Goal: Task Accomplishment & Management: Manage account settings

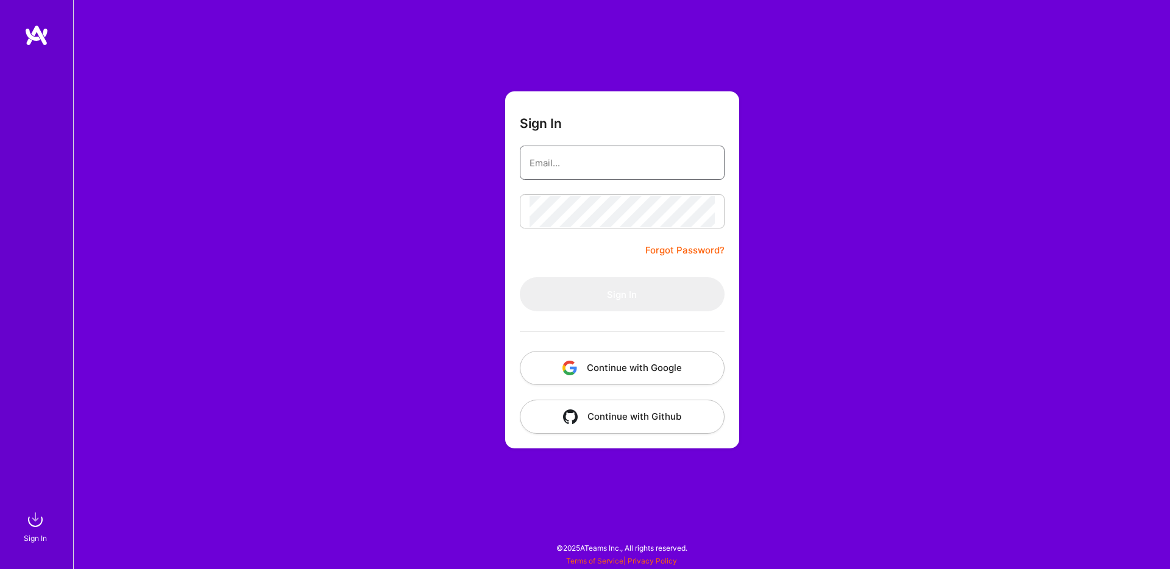
click at [587, 167] on input "email" at bounding box center [621, 162] width 185 height 31
type input "[PERSON_NAME][EMAIL_ADDRESS][PERSON_NAME][DOMAIN_NAME]"
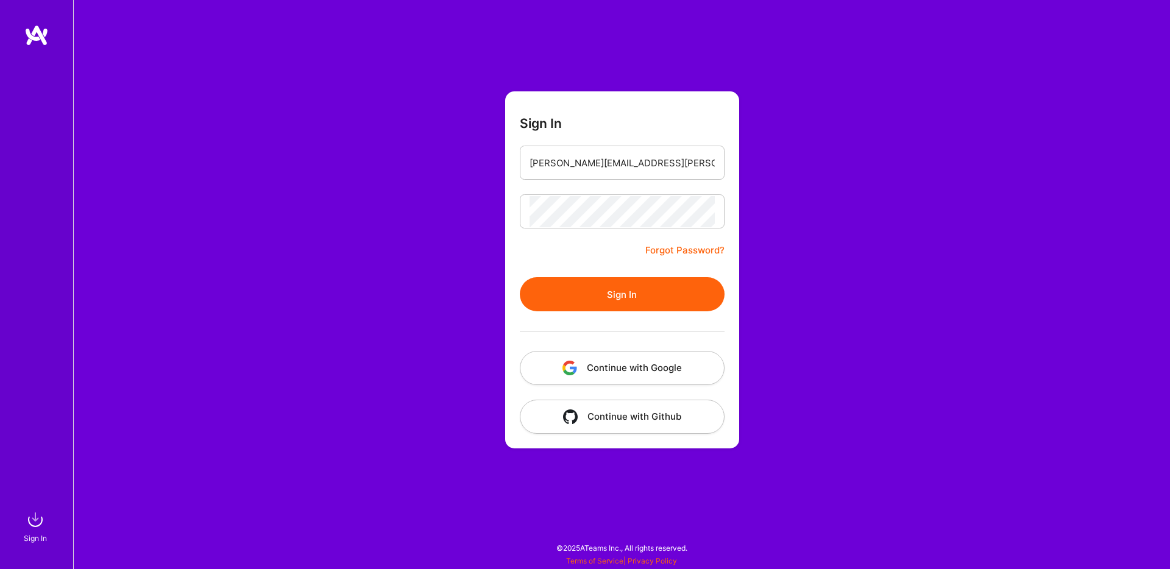
click at [627, 297] on button "Sign In" at bounding box center [622, 294] width 205 height 34
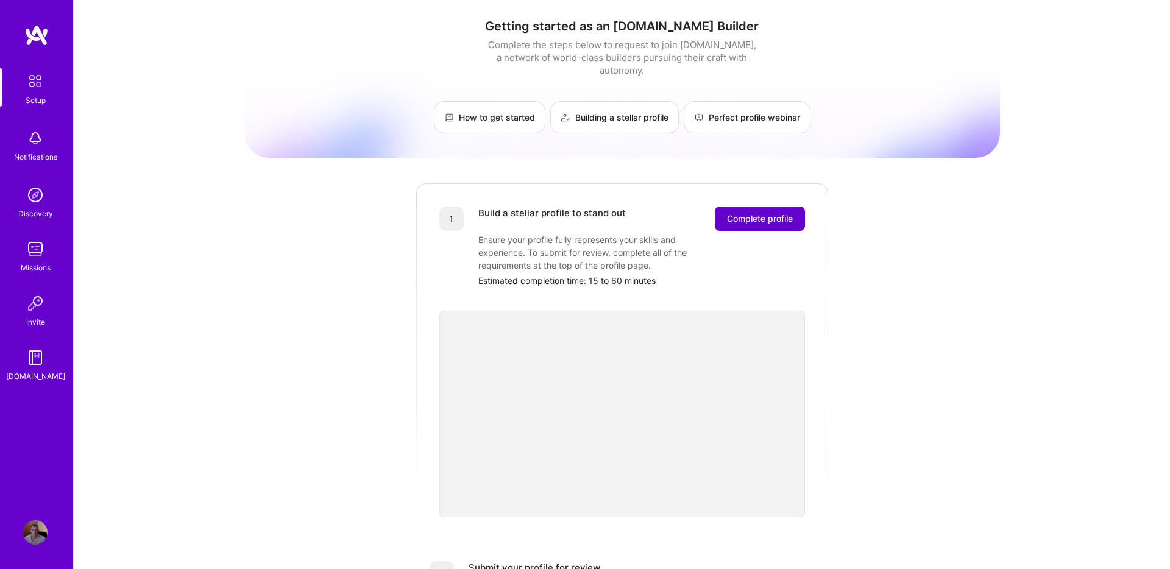
click at [781, 213] on button "Complete profile" at bounding box center [760, 219] width 90 height 24
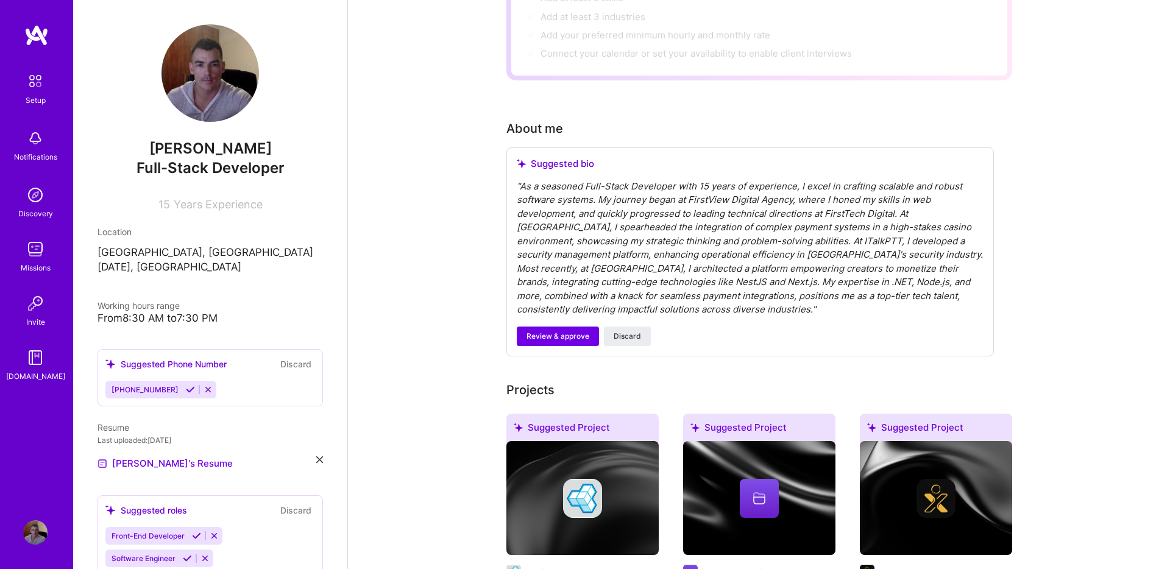
scroll to position [231, 0]
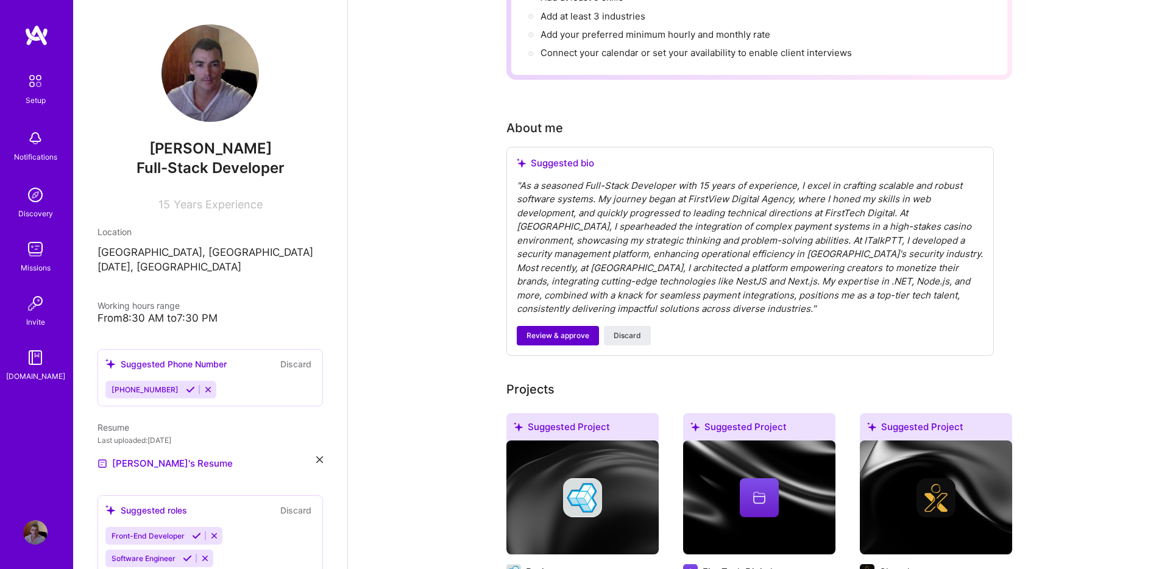
click at [557, 330] on span "Review & approve" at bounding box center [557, 335] width 63 height 11
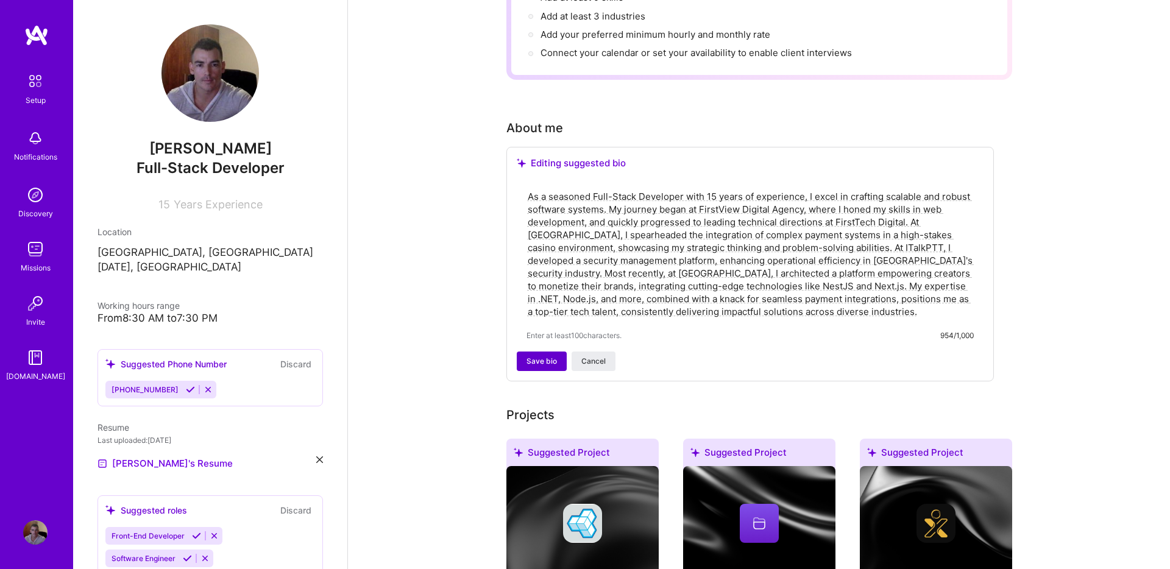
click at [550, 356] on span "Save bio" at bounding box center [541, 361] width 30 height 11
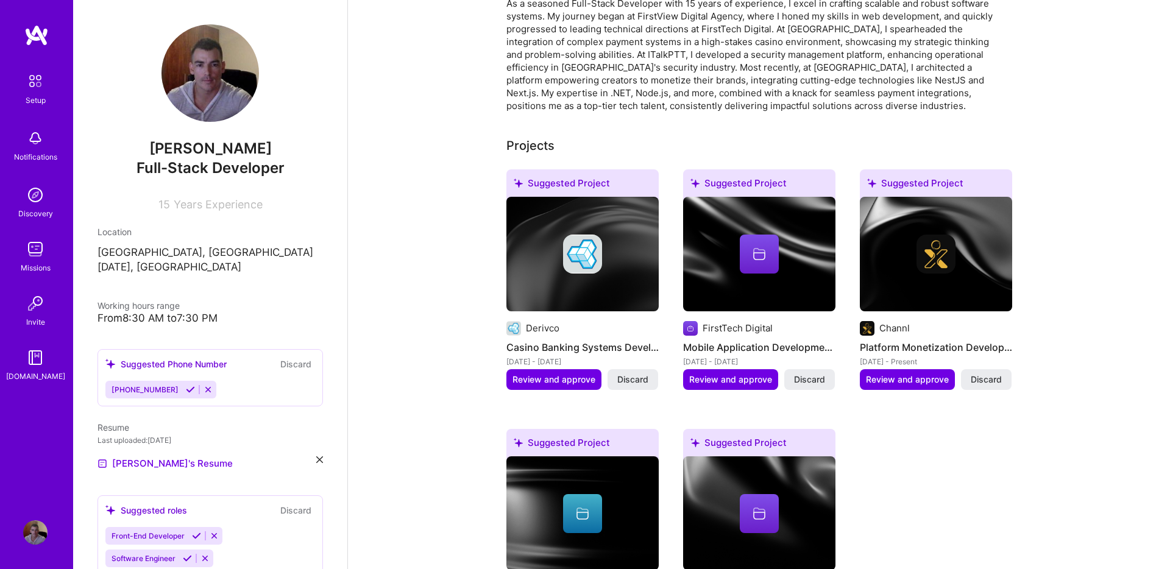
scroll to position [361, 0]
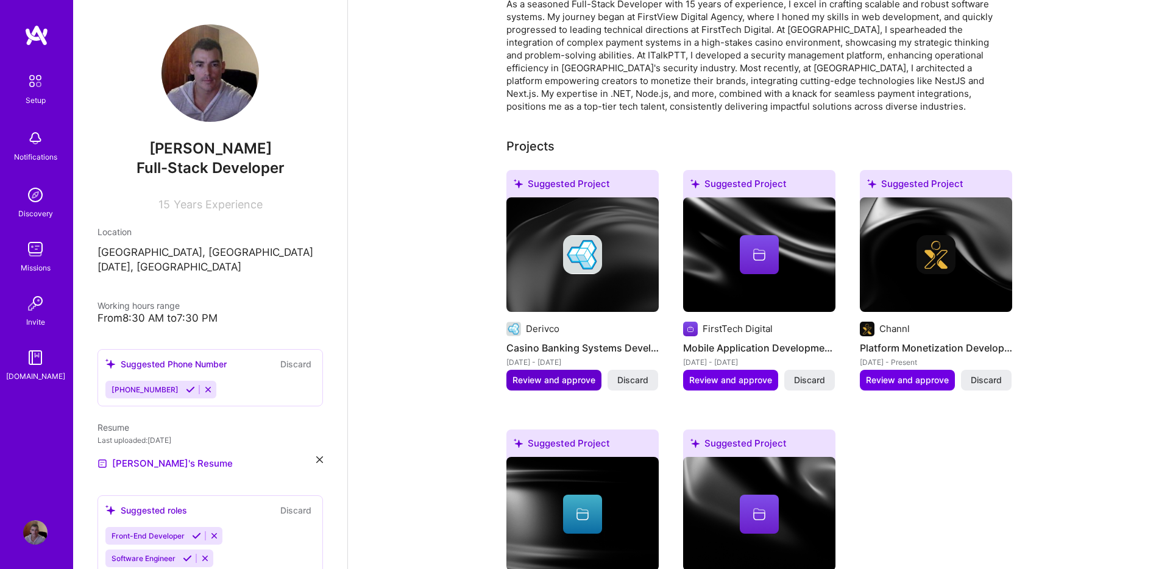
click at [543, 374] on span "Review and approve" at bounding box center [553, 380] width 83 height 12
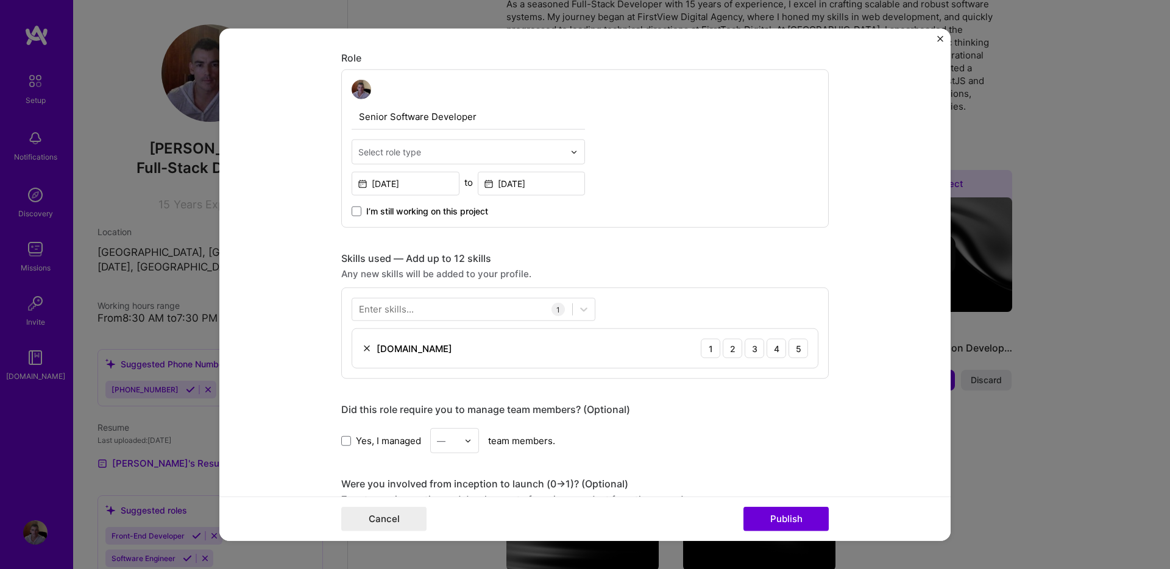
scroll to position [403, 0]
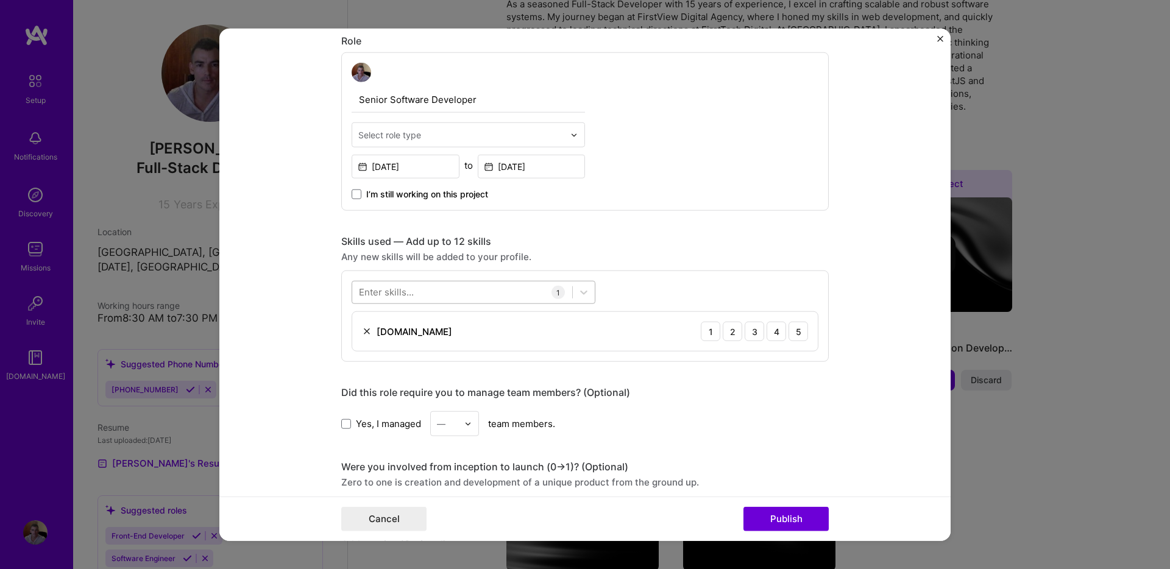
click at [423, 291] on div at bounding box center [462, 292] width 220 height 20
click at [362, 346] on span at bounding box center [364, 342] width 10 height 10
click at [0, 0] on input "checkbox" at bounding box center [0, 0] width 0 height 0
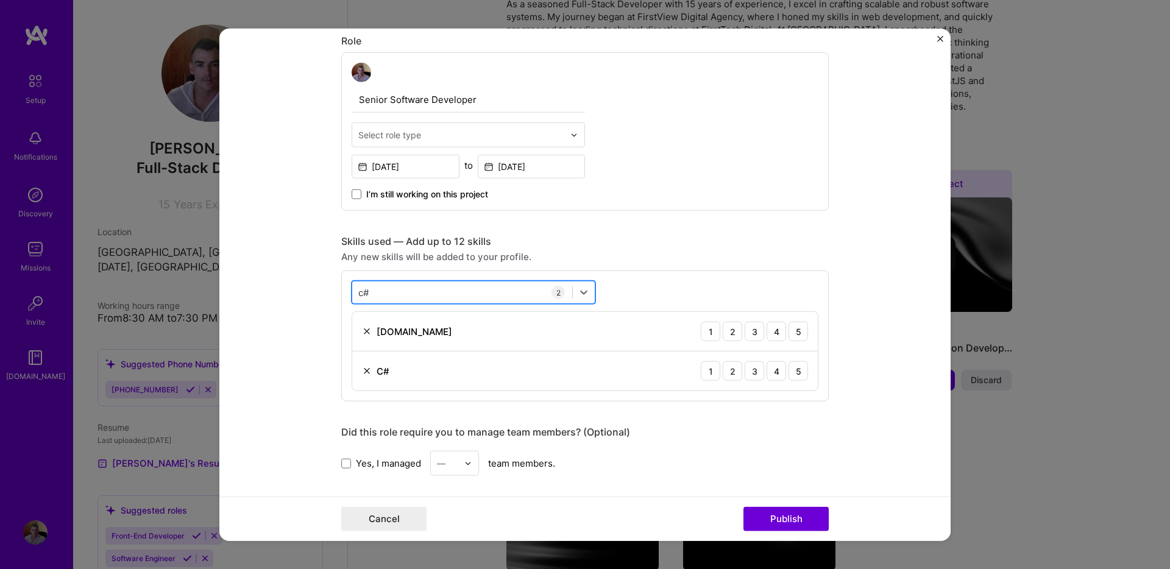
click at [422, 293] on div "c# c#" at bounding box center [462, 292] width 220 height 20
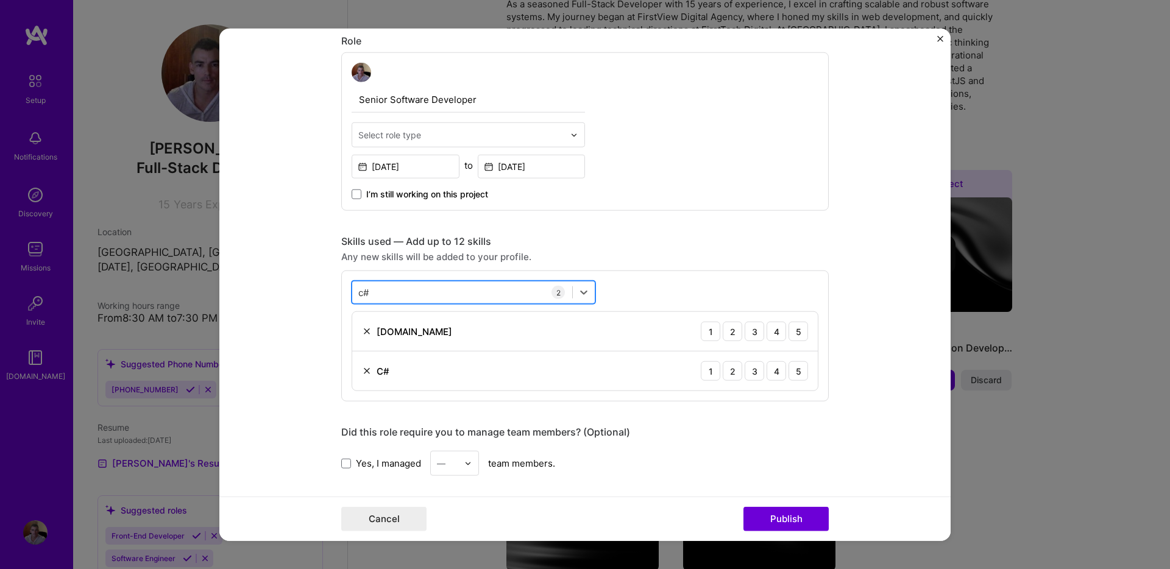
type input "c"
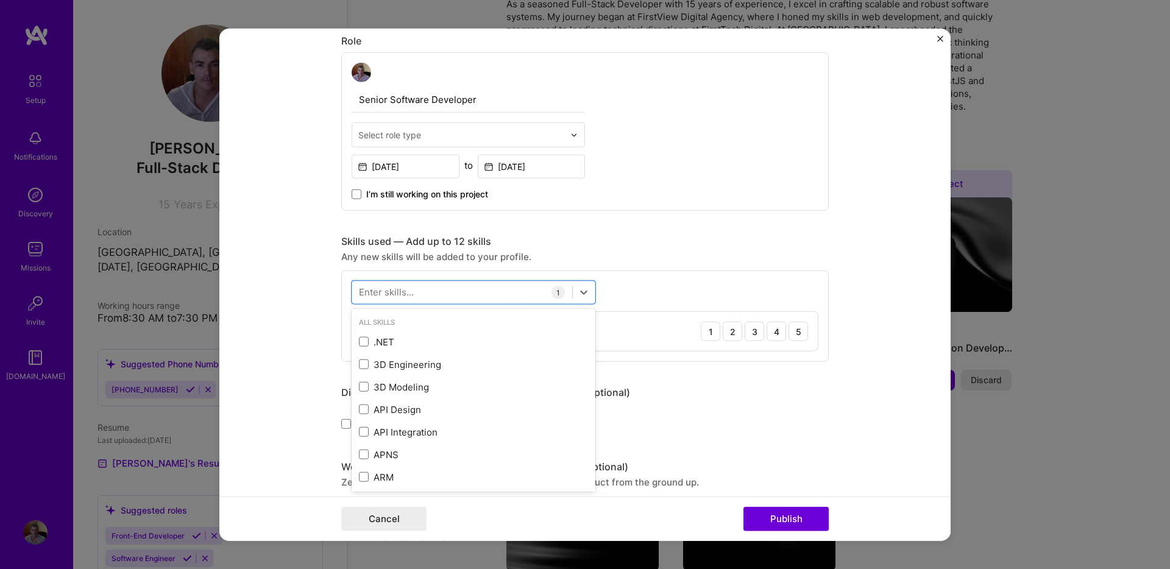
click at [289, 342] on form "Editing suggested project This project is suggested based on your LinkedIn, res…" at bounding box center [584, 285] width 731 height 512
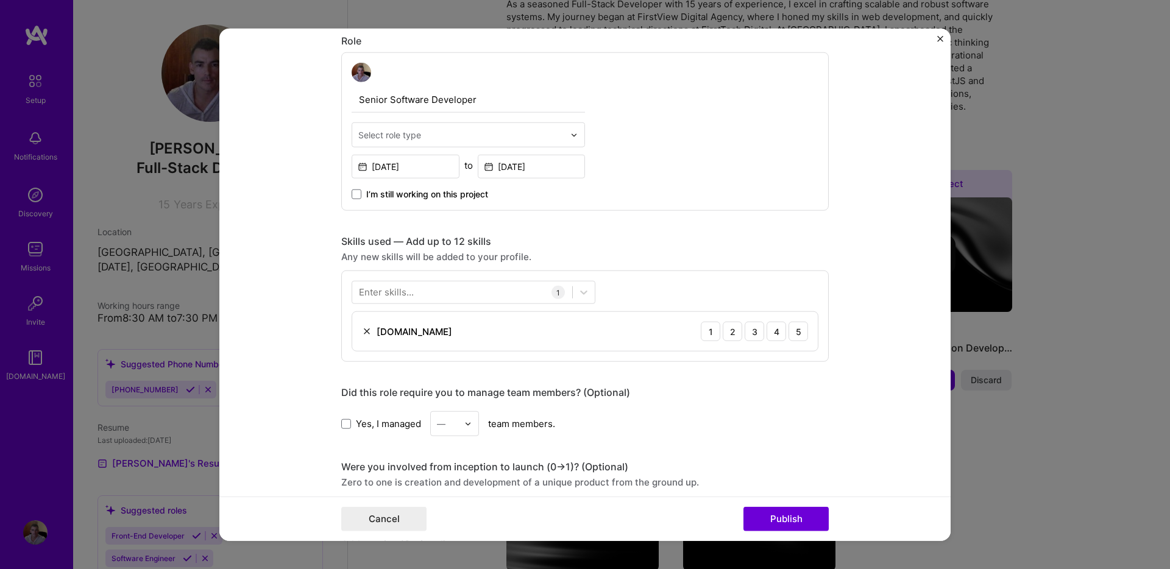
click at [401, 294] on div "Enter skills..." at bounding box center [386, 292] width 55 height 13
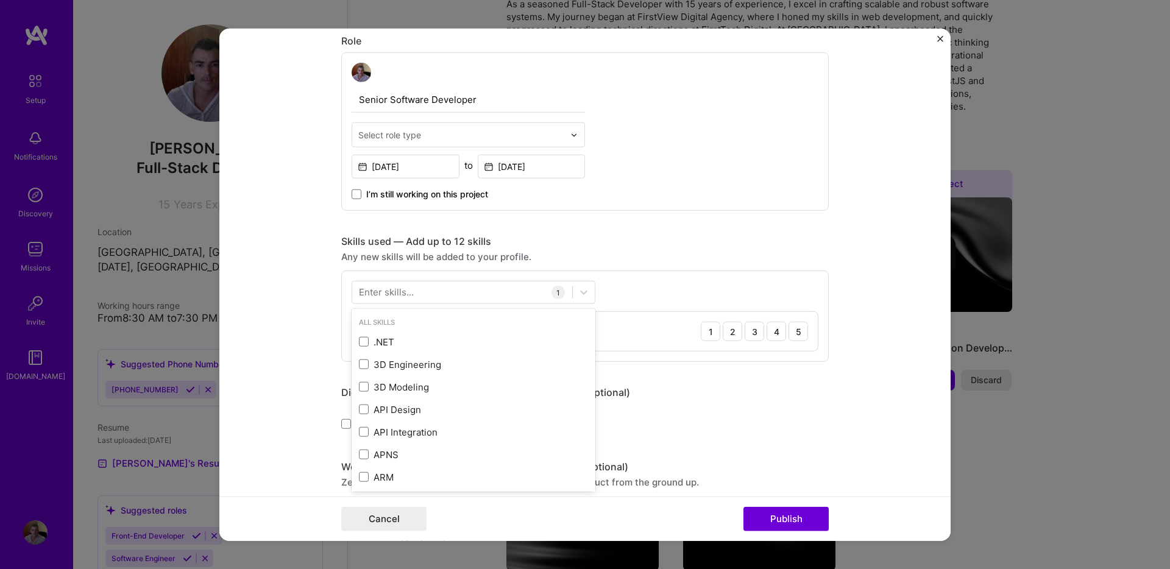
click at [401, 294] on div "Enter skills..." at bounding box center [386, 292] width 55 height 13
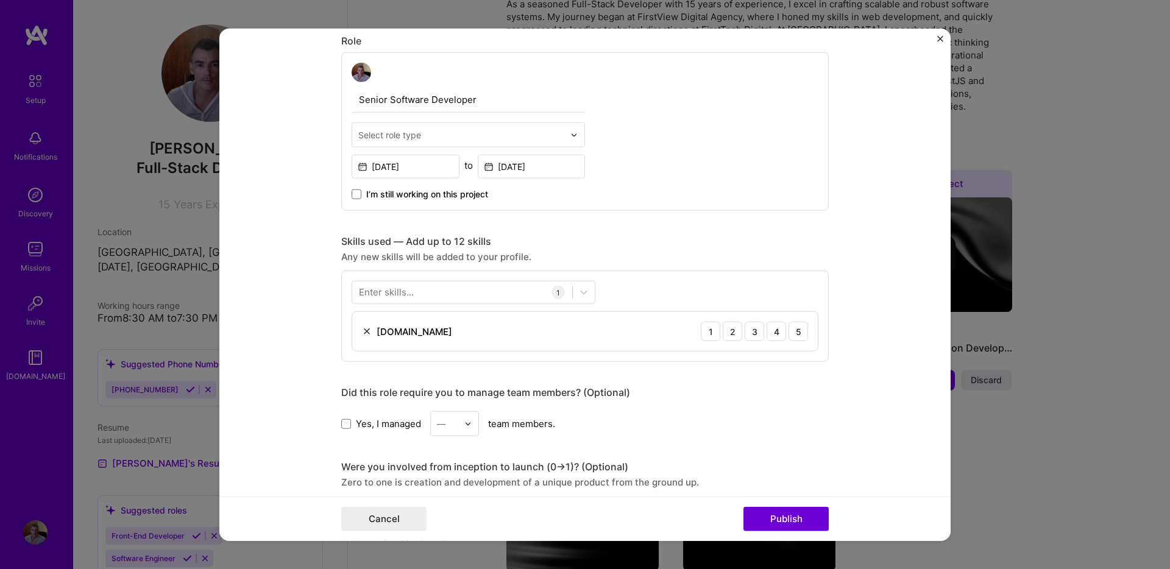
click at [384, 291] on div "Enter skills..." at bounding box center [386, 292] width 55 height 13
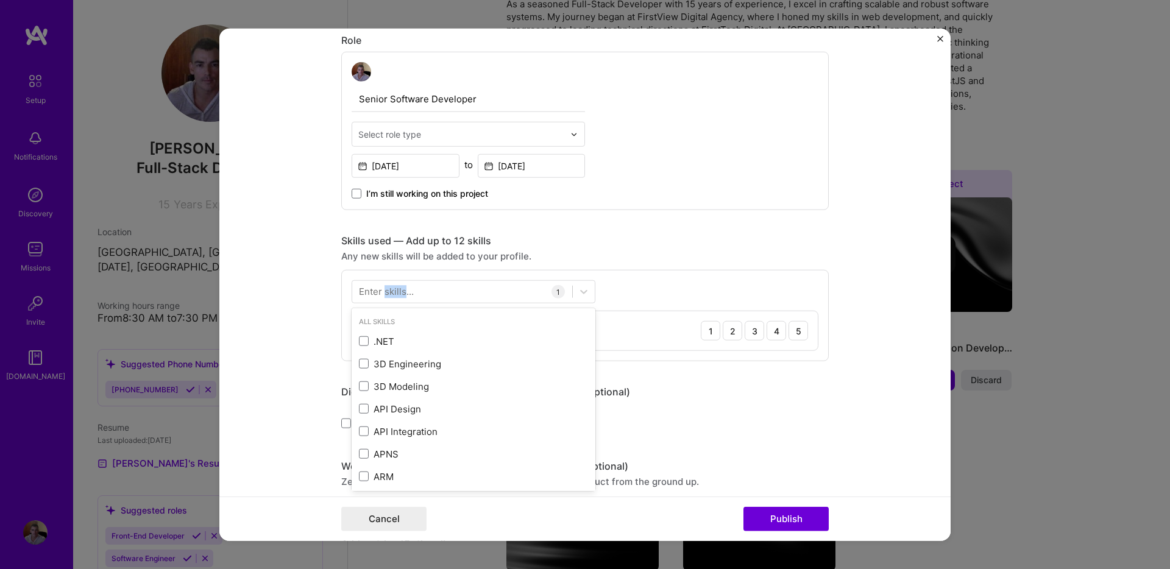
click at [384, 291] on div "Enter skills..." at bounding box center [386, 291] width 55 height 13
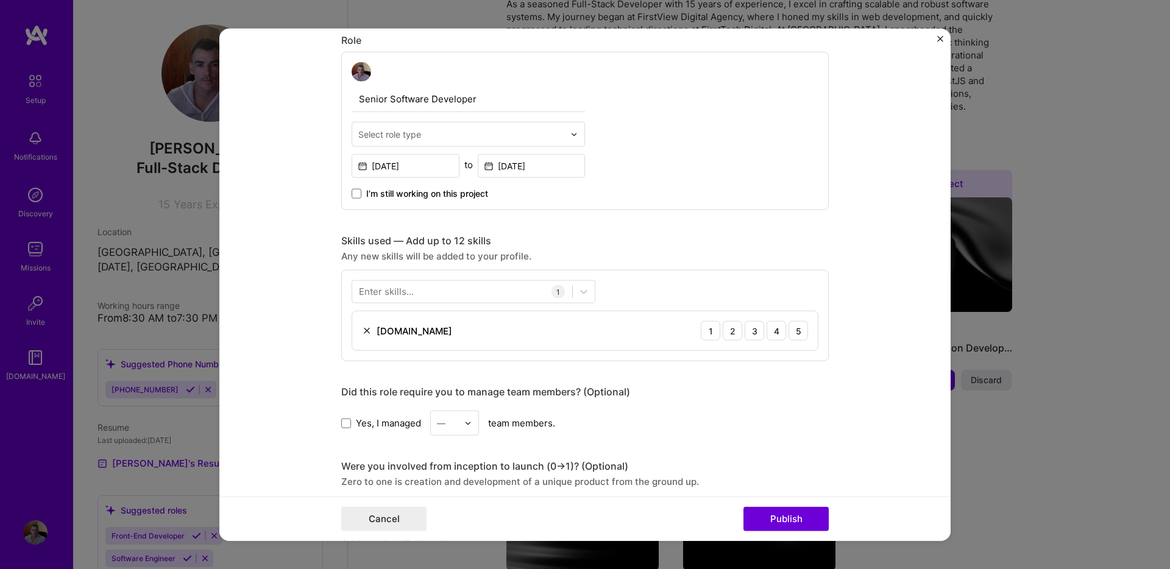
click at [379, 292] on div "Enter skills..." at bounding box center [386, 291] width 55 height 13
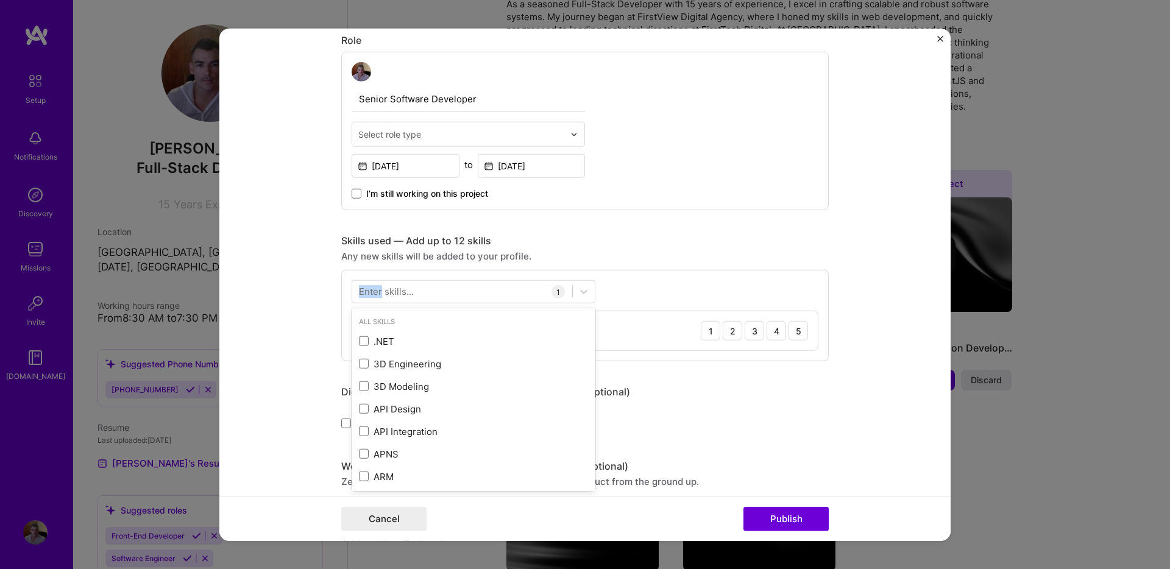
click at [379, 292] on div "Enter skills..." at bounding box center [386, 291] width 55 height 13
click at [563, 297] on div at bounding box center [462, 291] width 220 height 20
click at [560, 295] on div "1" at bounding box center [557, 291] width 13 height 13
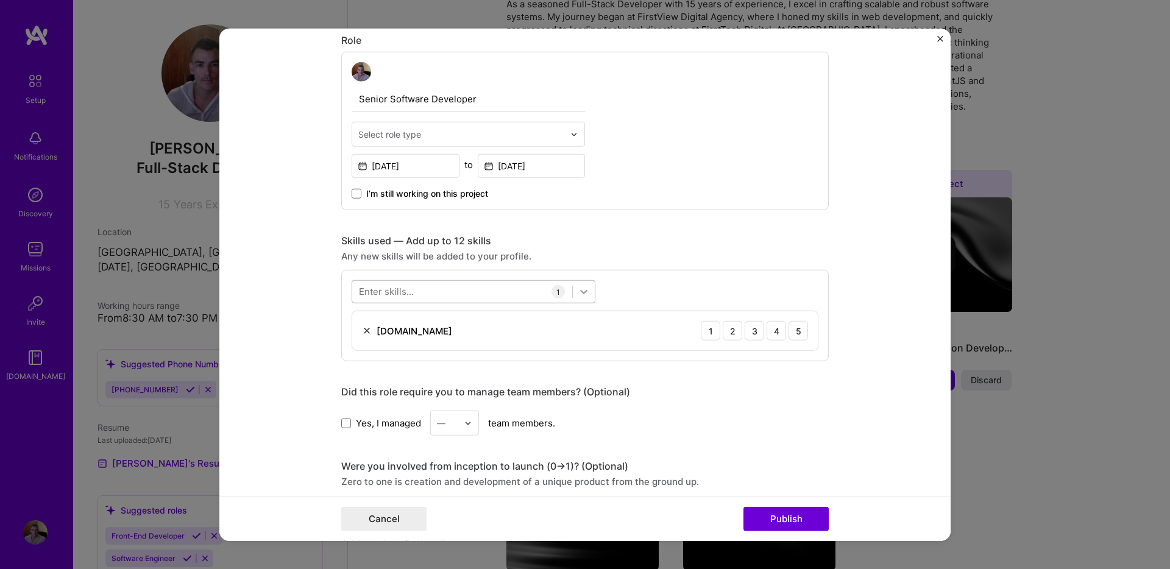
click at [584, 294] on icon at bounding box center [584, 292] width 12 height 12
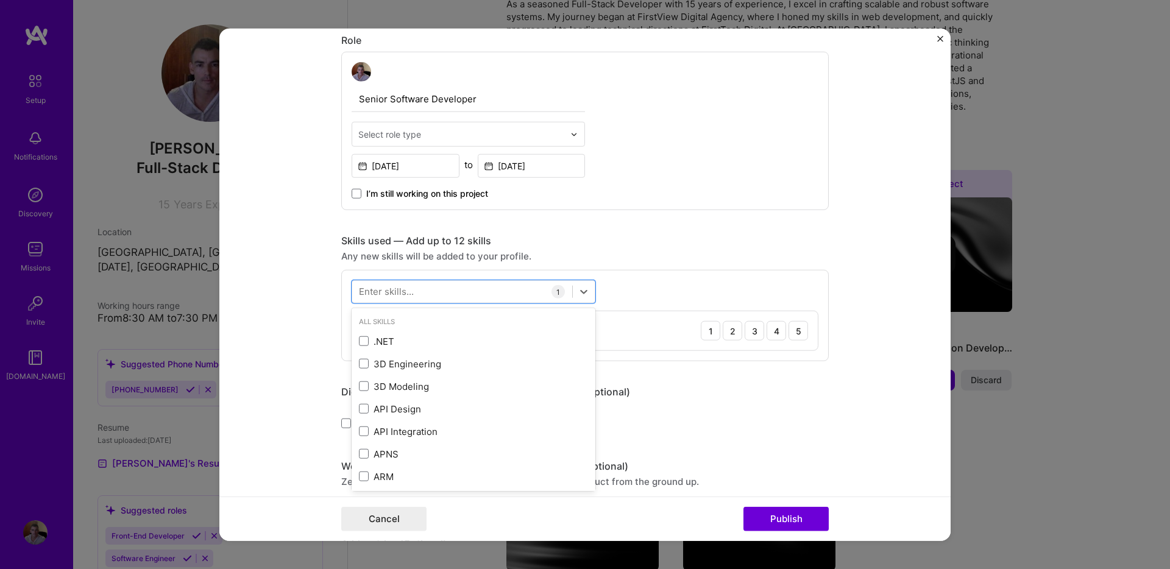
click at [844, 453] on form "Editing suggested project This project is suggested based on your LinkedIn, res…" at bounding box center [584, 285] width 731 height 512
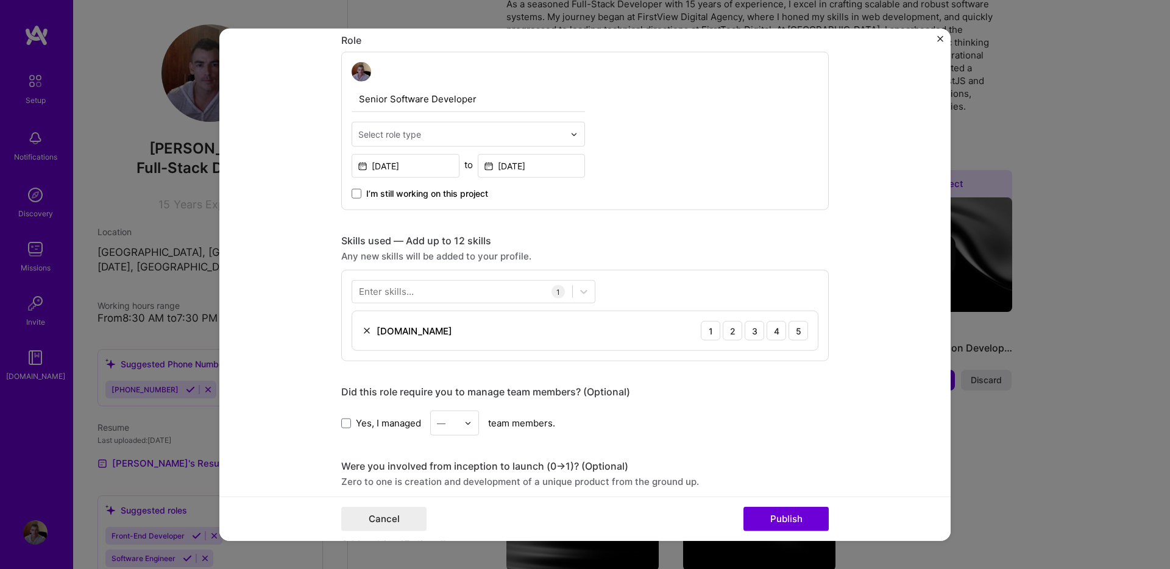
click at [937, 40] on img "Close" at bounding box center [940, 39] width 6 height 6
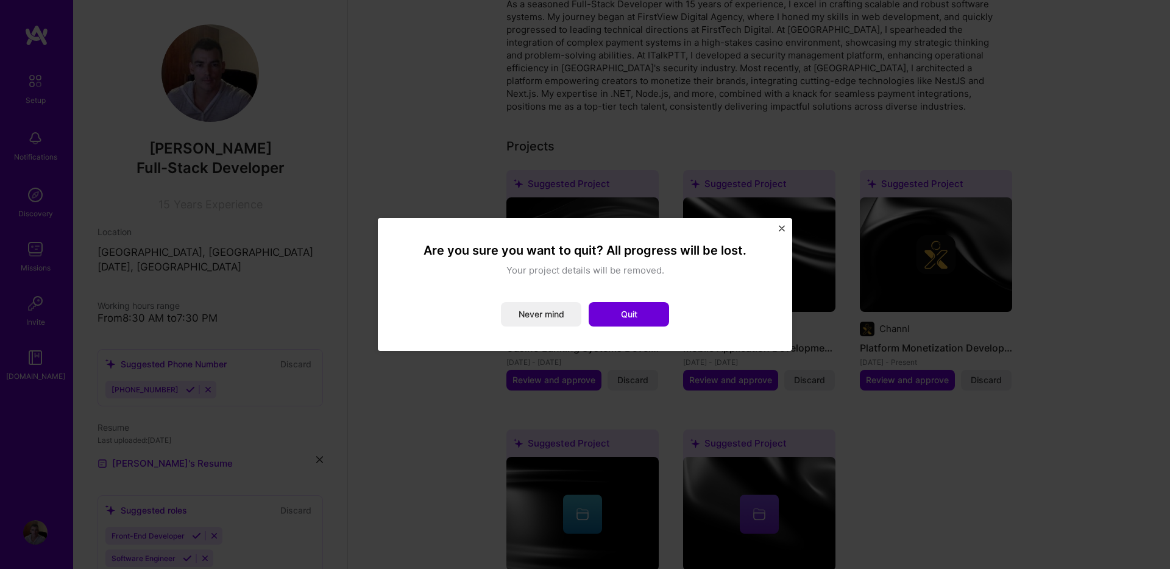
click at [782, 230] on img "Close" at bounding box center [782, 228] width 6 height 6
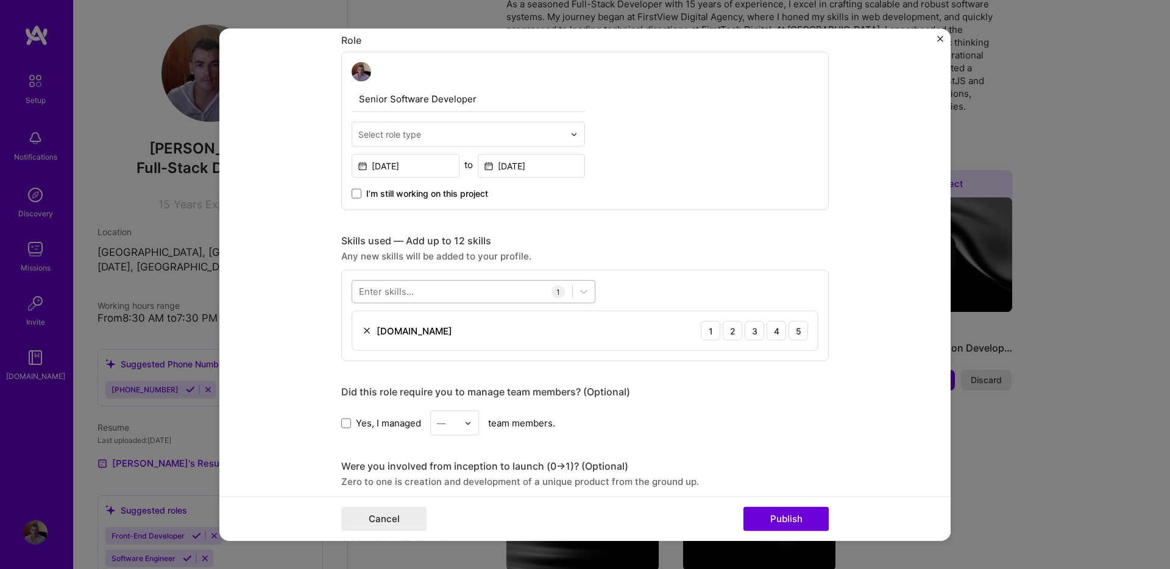
click at [447, 292] on div at bounding box center [462, 291] width 220 height 20
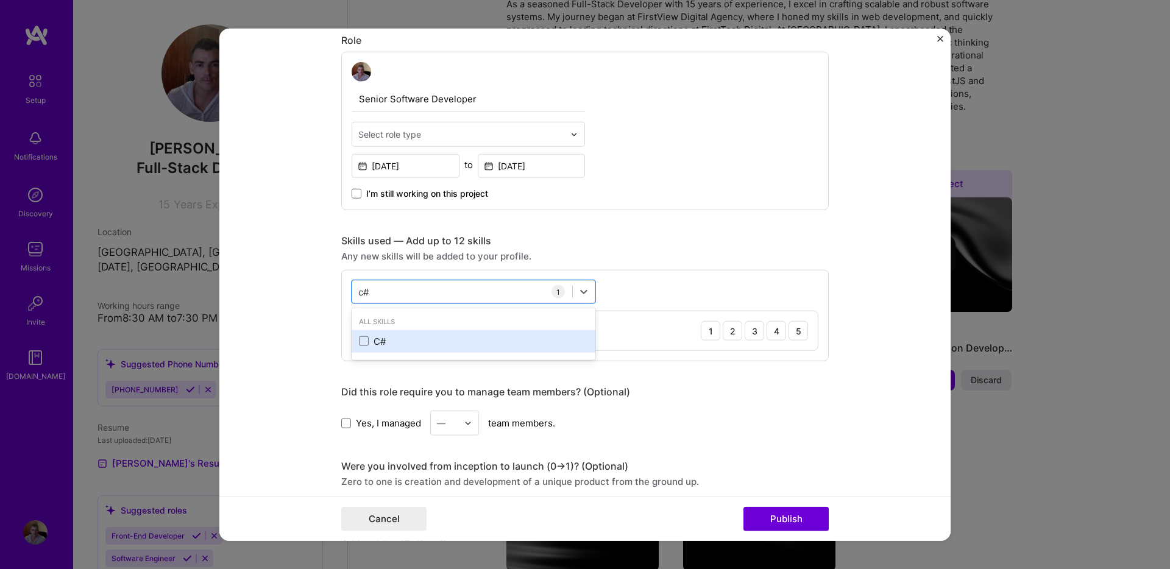
click at [383, 344] on div "C#" at bounding box center [473, 341] width 229 height 13
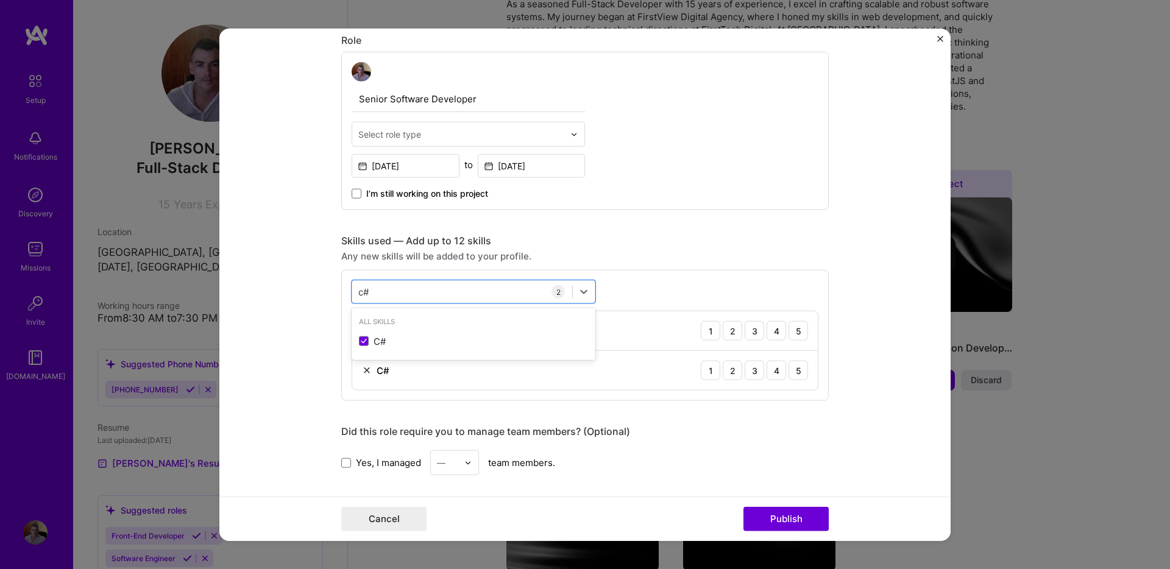
type input "c#"
click at [283, 353] on form "Editing suggested project This project is suggested based on your LinkedIn, res…" at bounding box center [584, 285] width 731 height 512
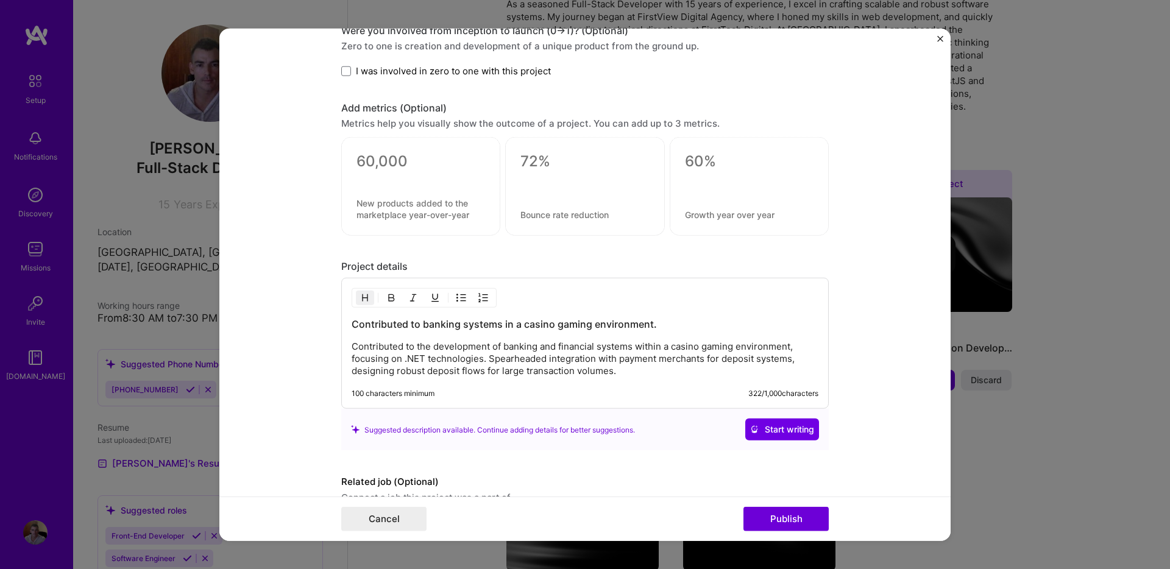
scroll to position [942, 0]
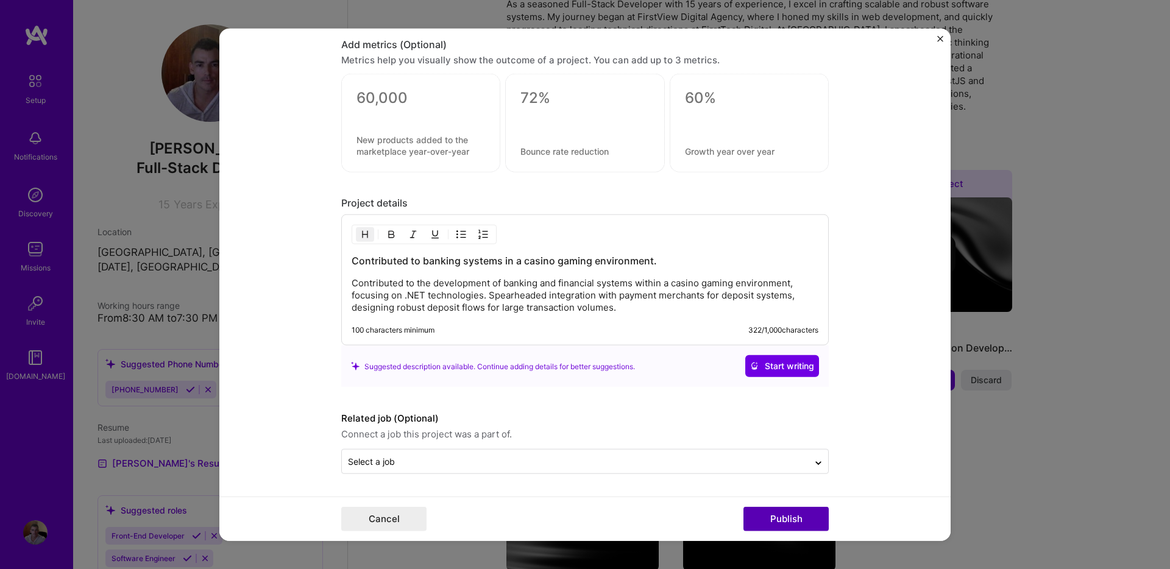
click at [782, 518] on button "Publish" at bounding box center [785, 518] width 85 height 24
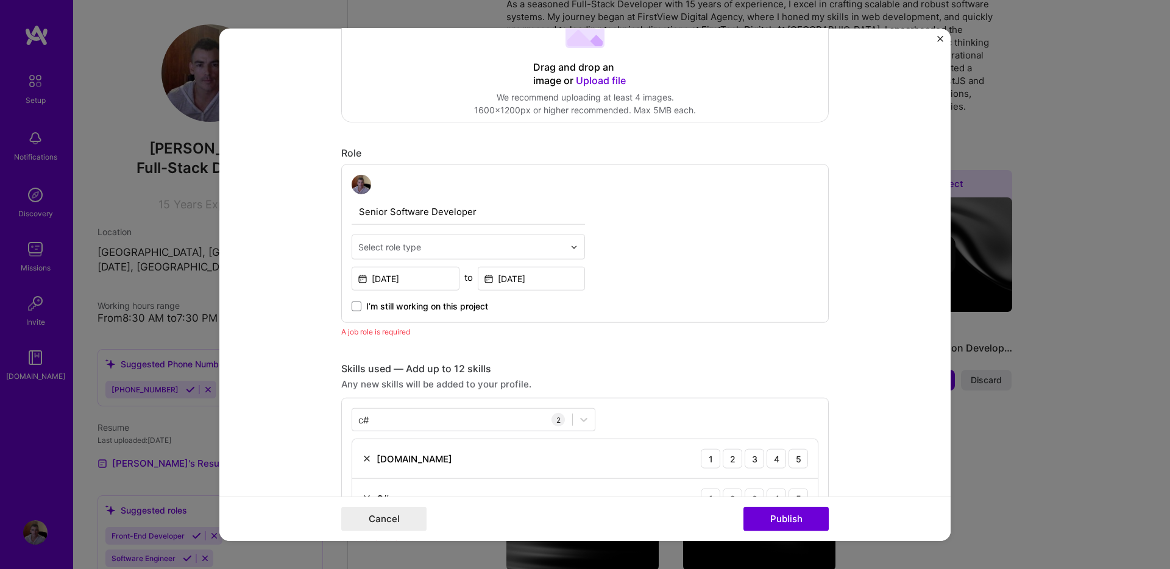
scroll to position [286, 0]
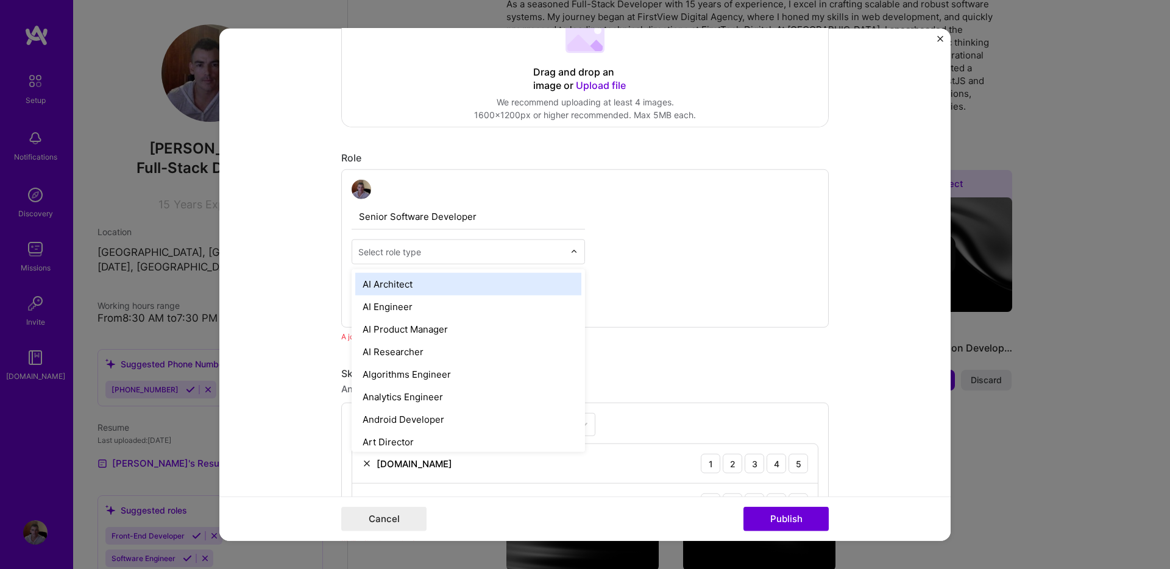
click at [577, 253] on img at bounding box center [573, 251] width 7 height 7
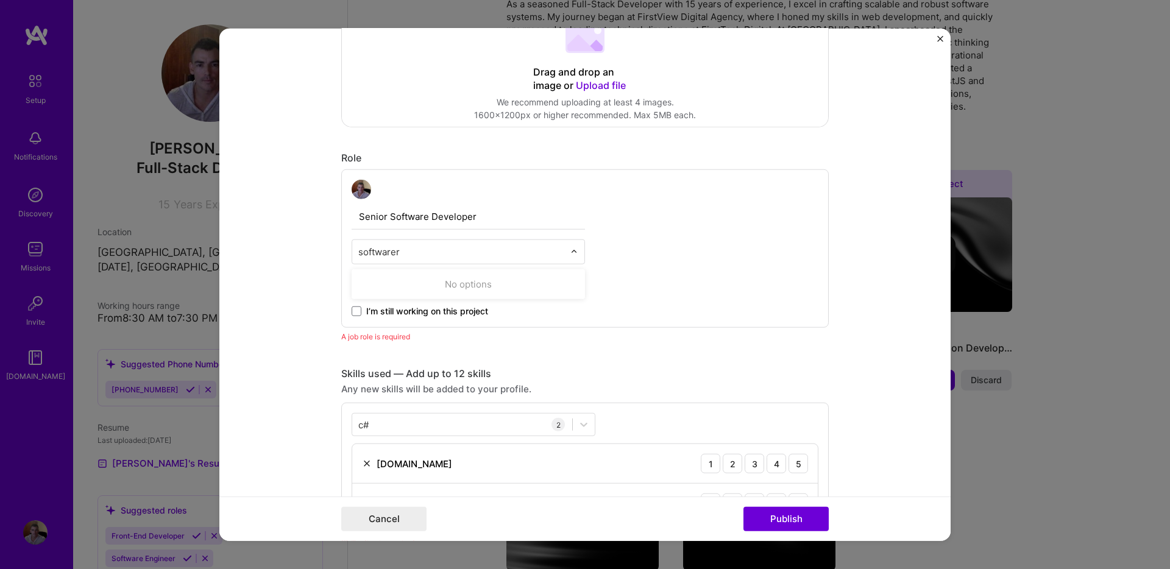
type input "software"
click at [467, 305] on div "Software Engineer" at bounding box center [468, 306] width 226 height 23
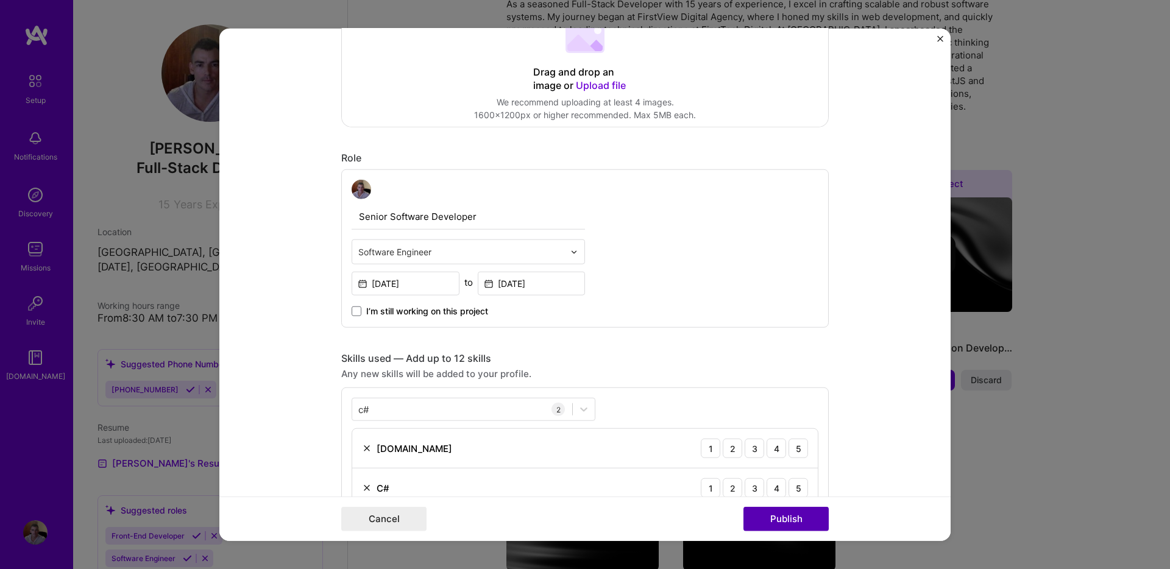
click at [801, 514] on button "Publish" at bounding box center [785, 518] width 85 height 24
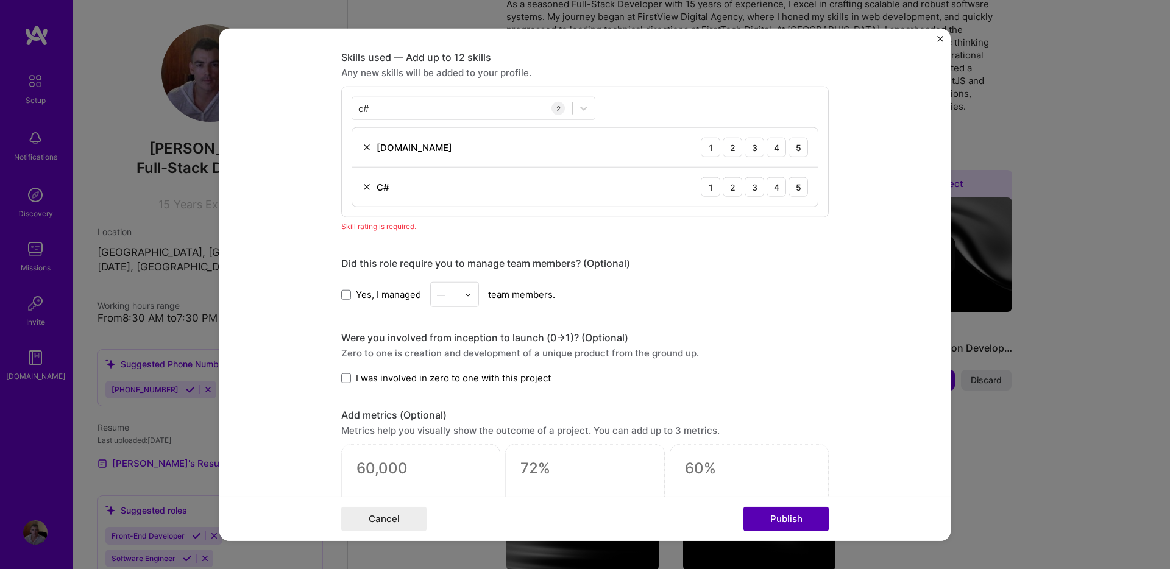
scroll to position [609, 0]
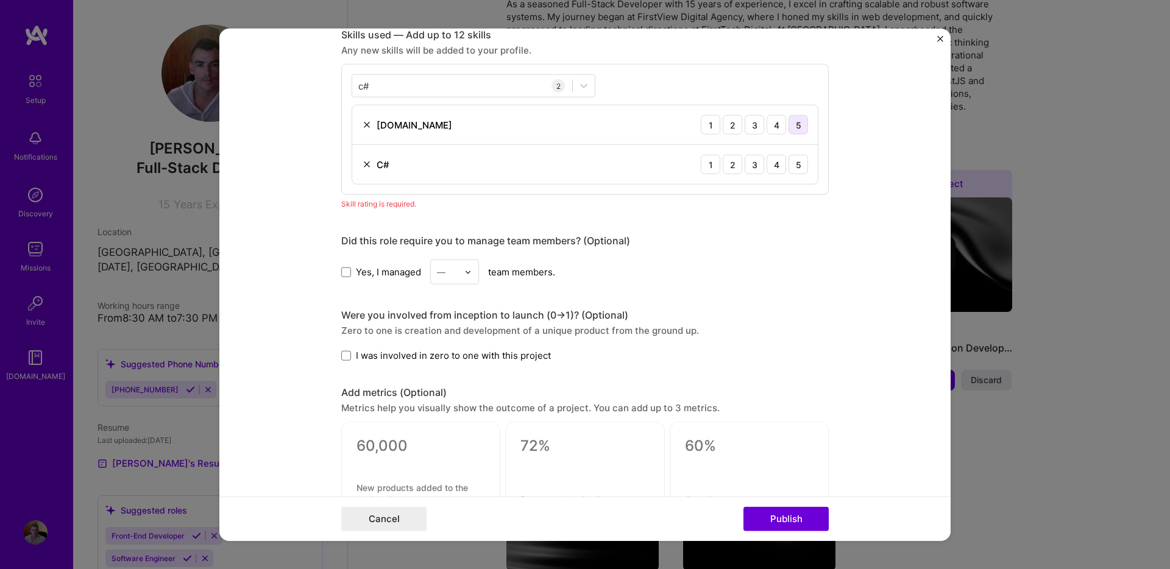
click at [803, 124] on div "5" at bounding box center [797, 124] width 19 height 19
drag, startPoint x: 797, startPoint y: 166, endPoint x: 799, endPoint y: 174, distance: 8.9
click at [798, 167] on div "5" at bounding box center [797, 164] width 19 height 19
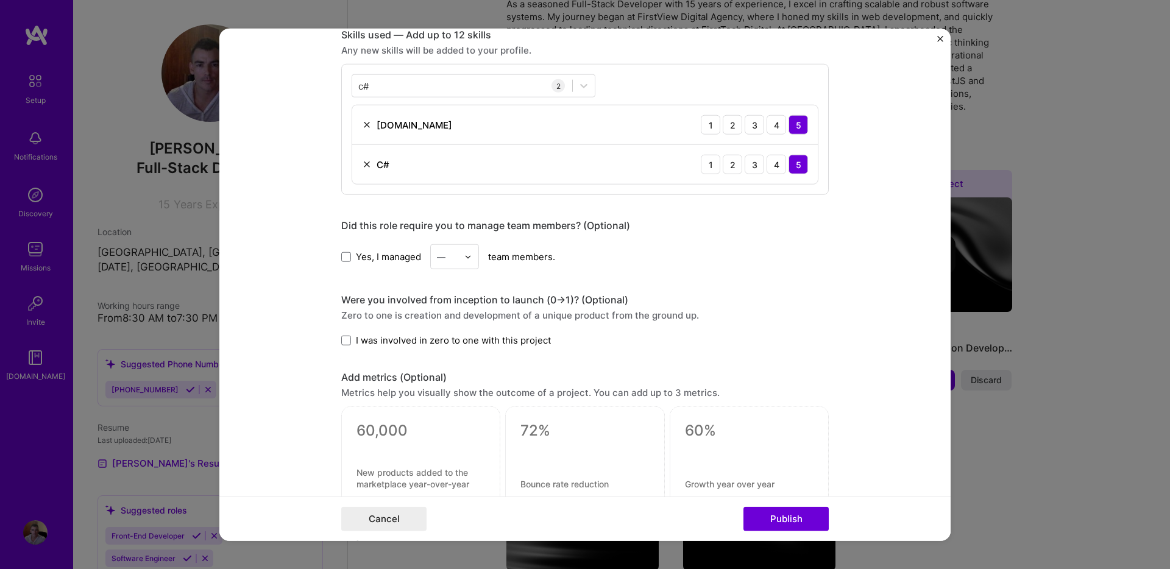
drag, startPoint x: 874, startPoint y: 479, endPoint x: 831, endPoint y: 511, distance: 53.6
click at [874, 480] on form "Editing suggested project This project is suggested based on your LinkedIn, res…" at bounding box center [584, 285] width 731 height 512
click at [801, 523] on button "Publish" at bounding box center [785, 518] width 85 height 24
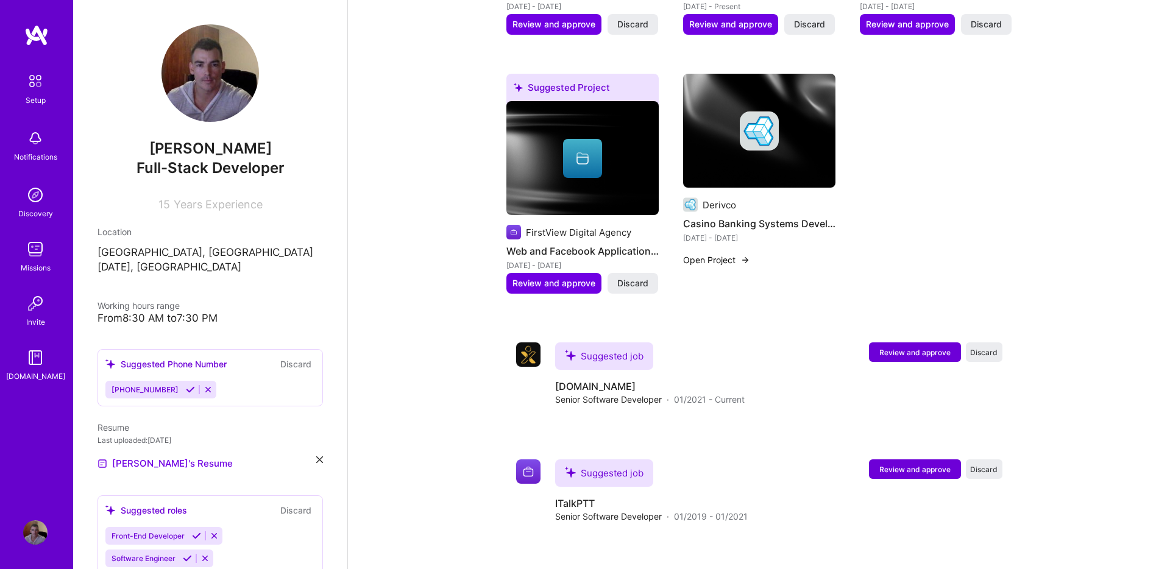
scroll to position [755, 0]
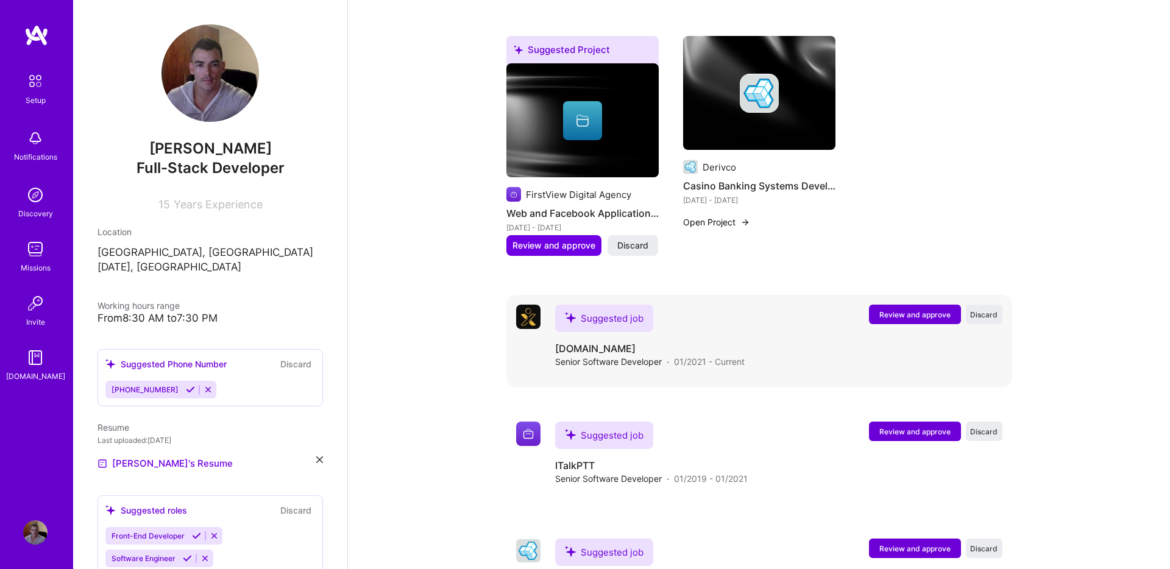
click at [930, 309] on span "Review and approve" at bounding box center [914, 314] width 71 height 10
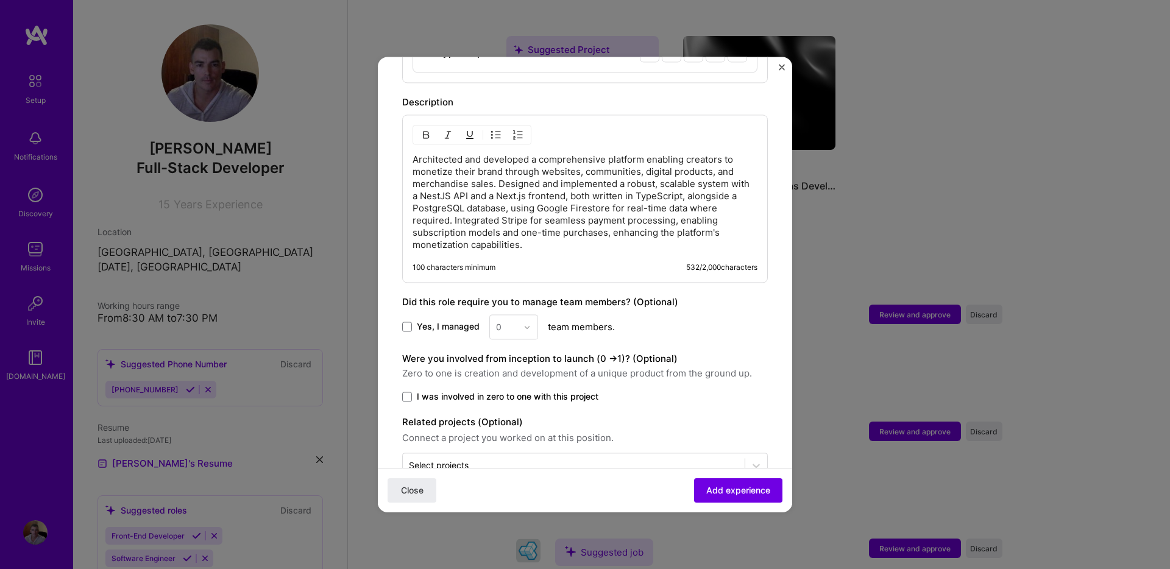
scroll to position [639, 0]
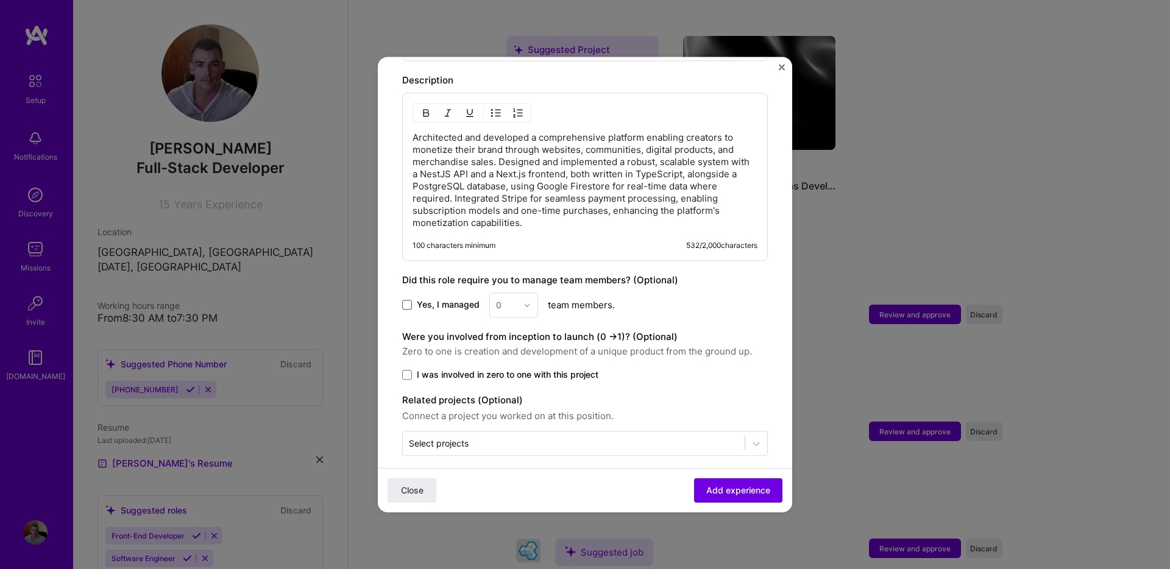
click at [406, 300] on span at bounding box center [407, 305] width 10 height 10
click at [0, 0] on input "Yes, I managed" at bounding box center [0, 0] width 0 height 0
click at [530, 295] on div at bounding box center [530, 305] width 14 height 24
click at [529, 302] on img at bounding box center [526, 305] width 7 height 7
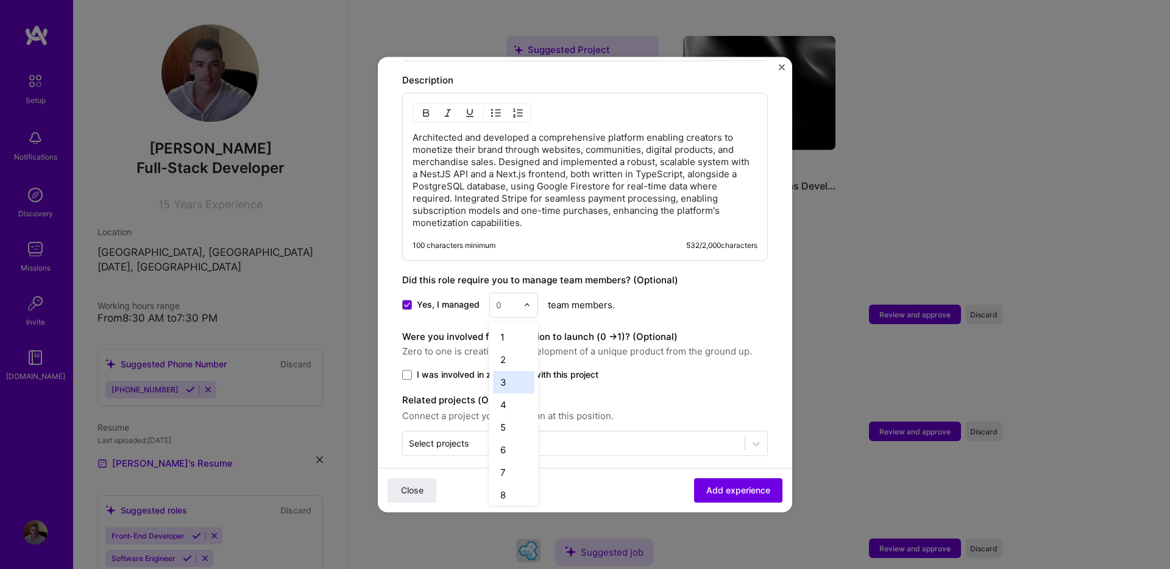
click at [511, 371] on div "3" at bounding box center [513, 382] width 41 height 23
click at [402, 370] on span at bounding box center [407, 375] width 10 height 10
click at [0, 0] on input "I was involved in zero to one with this project" at bounding box center [0, 0] width 0 height 0
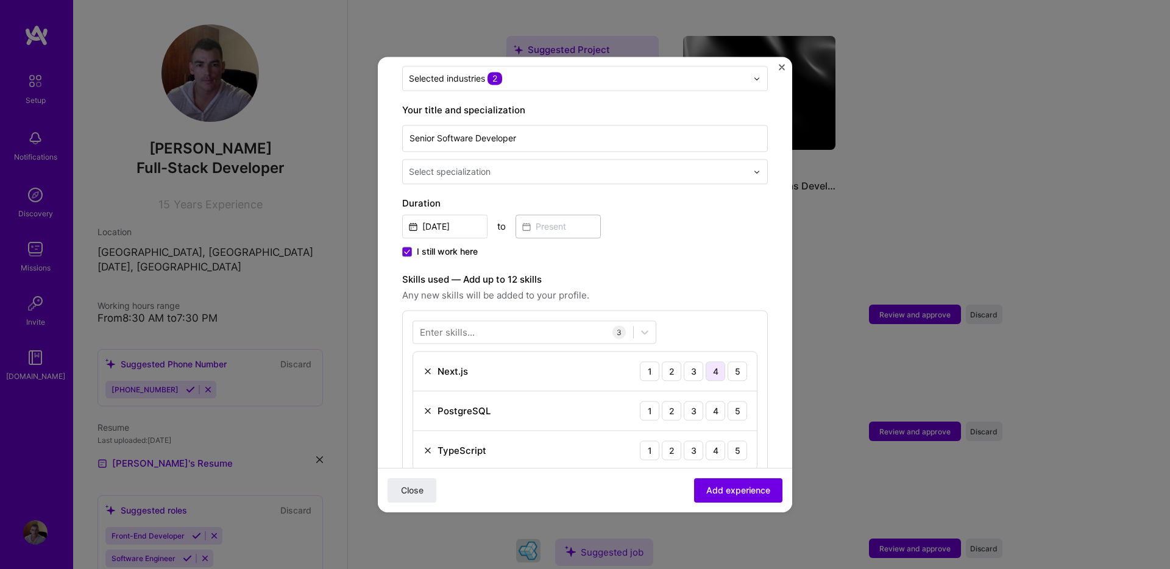
scroll to position [258, 0]
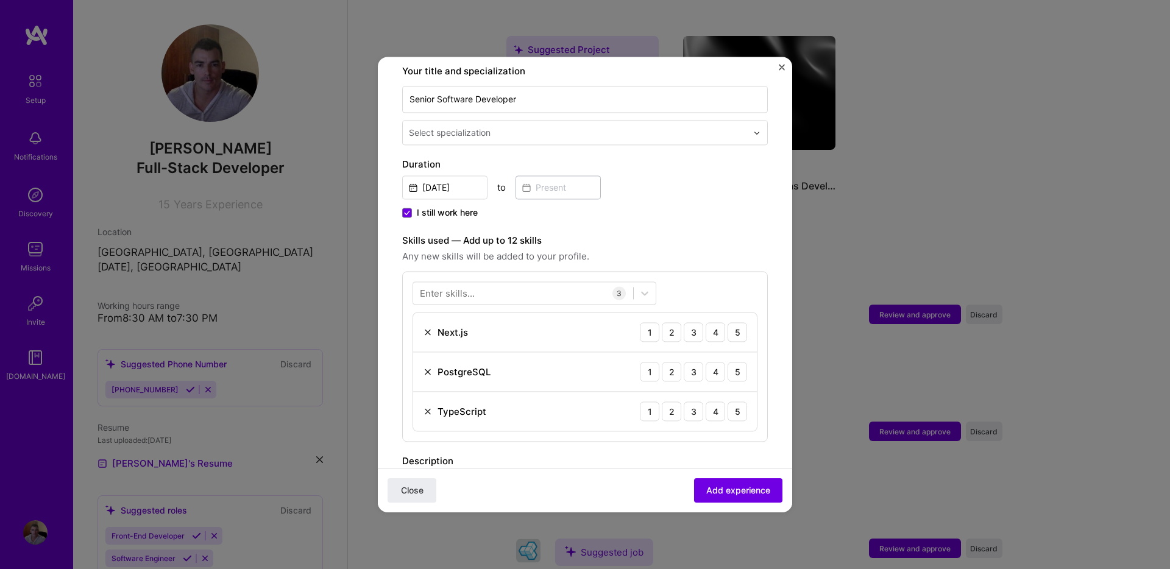
click at [461, 287] on div "Enter skills..." at bounding box center [447, 293] width 55 height 13
click at [464, 286] on div "Enter skills..." at bounding box center [447, 292] width 55 height 13
click at [400, 313] on form "Adding suggested job This job is suggested based on your LinkedIn, resume or [D…" at bounding box center [585, 362] width 414 height 1083
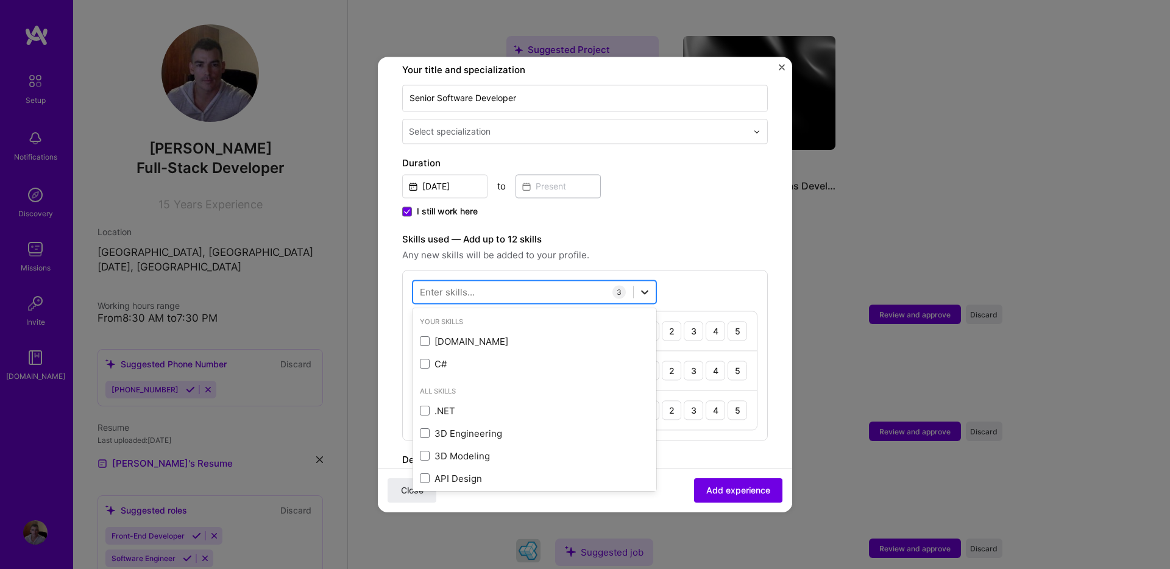
click at [645, 286] on icon at bounding box center [644, 292] width 12 height 12
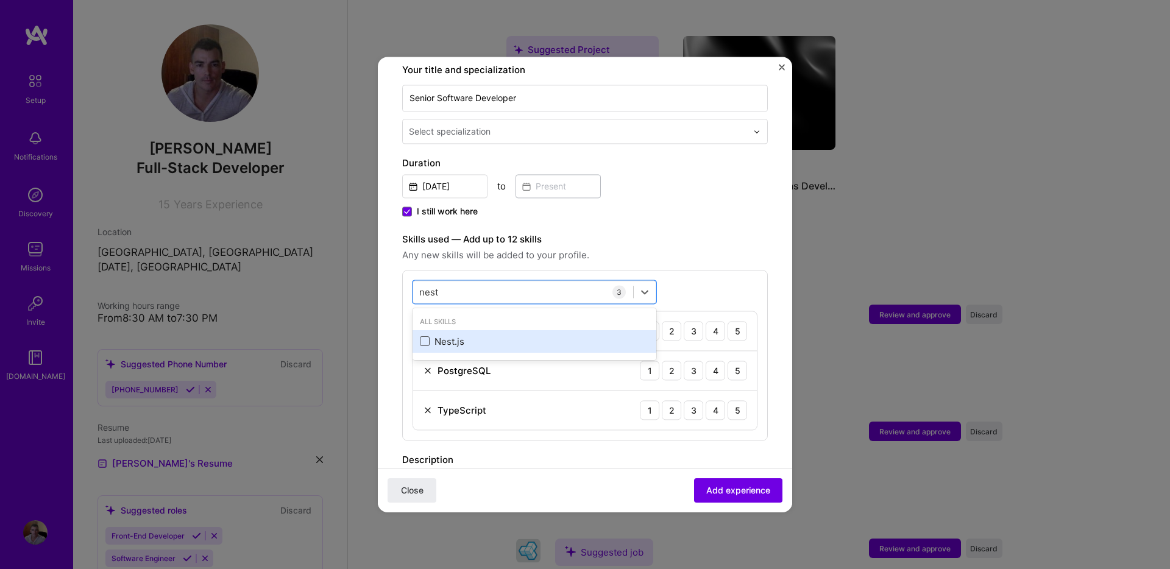
click at [423, 337] on span at bounding box center [425, 342] width 10 height 10
click at [0, 0] on input "checkbox" at bounding box center [0, 0] width 0 height 0
click at [454, 282] on div "nest nest" at bounding box center [523, 292] width 220 height 20
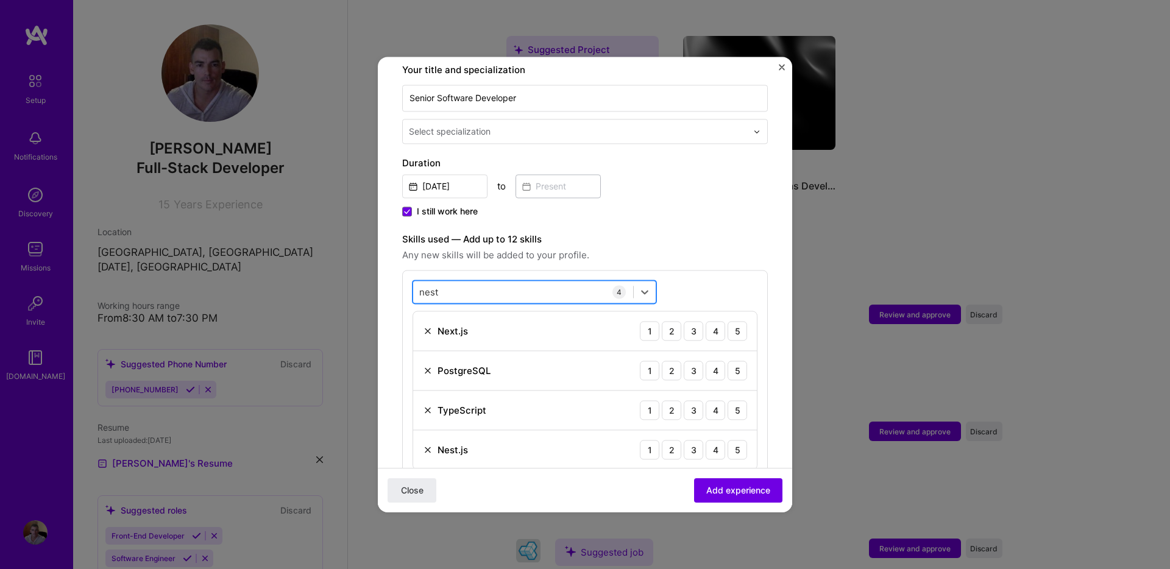
click at [454, 282] on div "nest nest" at bounding box center [523, 292] width 220 height 20
type input "n"
click at [423, 337] on span at bounding box center [425, 342] width 10 height 10
click at [0, 0] on input "checkbox" at bounding box center [0, 0] width 0 height 0
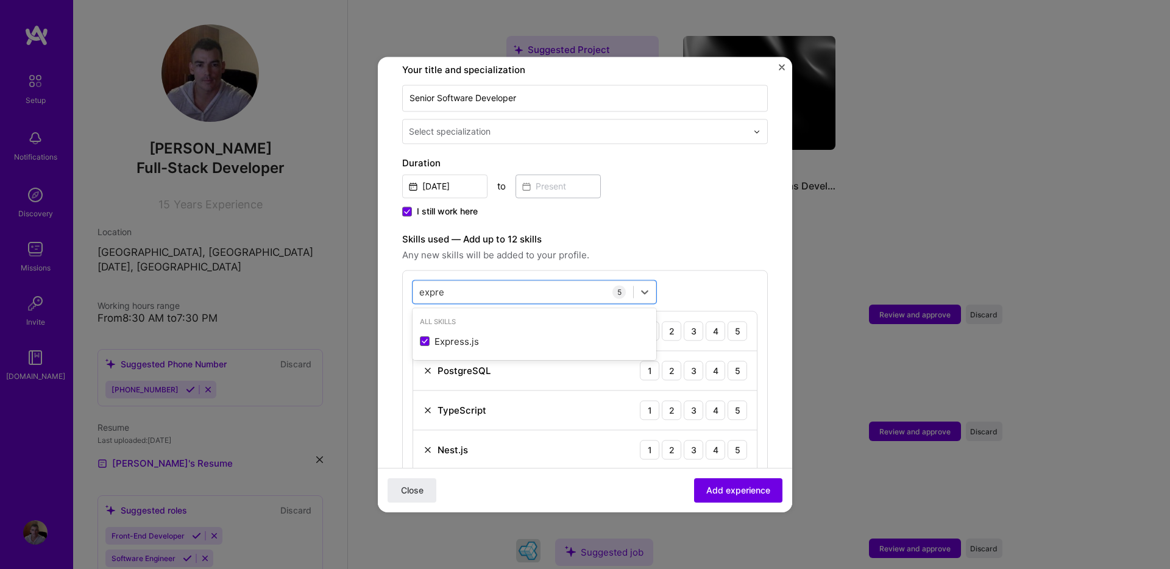
type input "expre"
click at [381, 357] on form "Adding suggested job This job is suggested based on your LinkedIn, resume or [D…" at bounding box center [585, 402] width 414 height 1162
click at [737, 321] on div "5" at bounding box center [736, 330] width 19 height 19
click at [696, 361] on div "3" at bounding box center [693, 370] width 19 height 19
drag, startPoint x: 741, startPoint y: 398, endPoint x: 737, endPoint y: 417, distance: 19.5
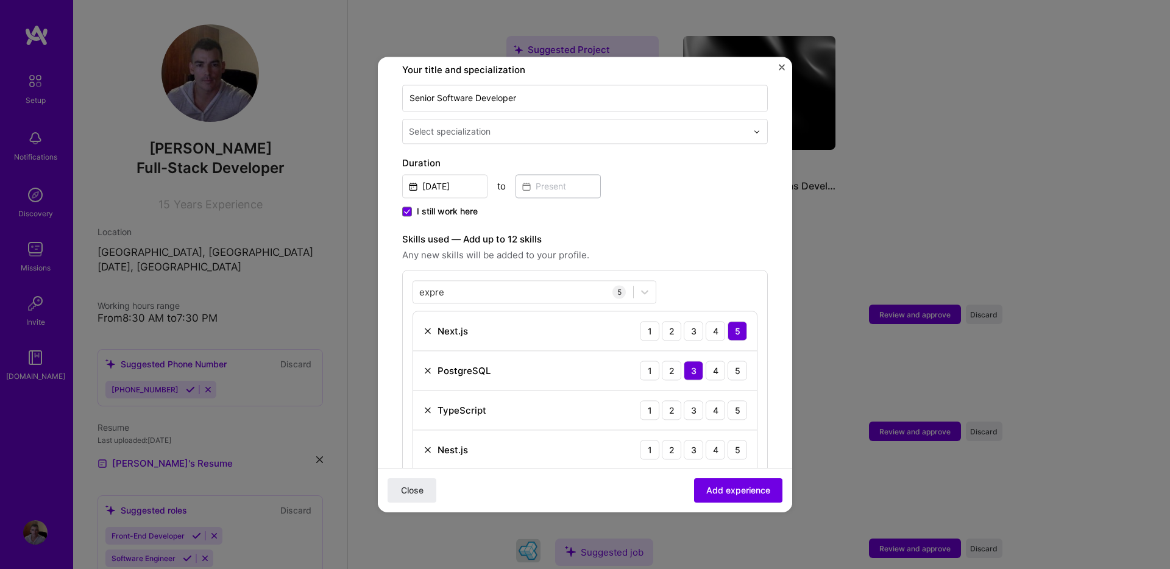
click at [741, 400] on div "5" at bounding box center [736, 409] width 19 height 19
click at [736, 440] on div "5" at bounding box center [736, 449] width 19 height 19
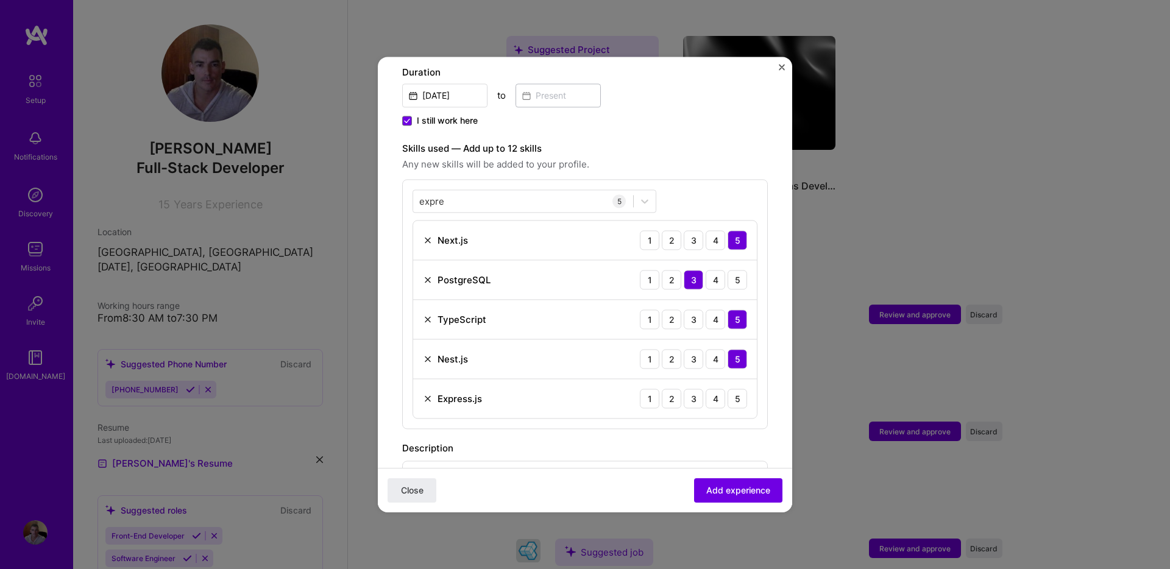
scroll to position [359, 0]
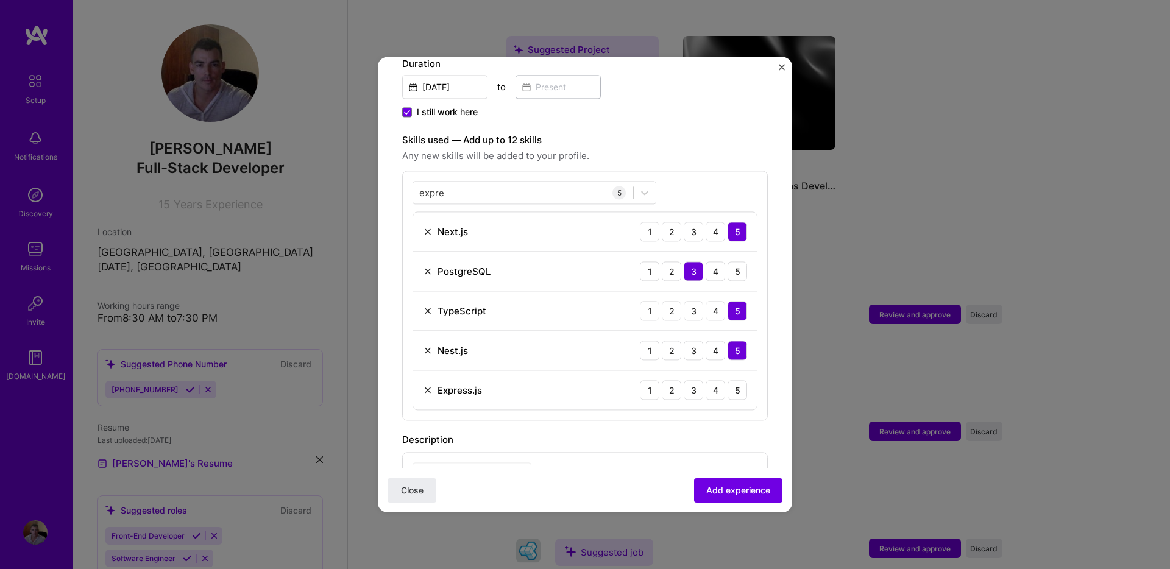
drag, startPoint x: 741, startPoint y: 377, endPoint x: 738, endPoint y: 399, distance: 22.7
click at [741, 380] on div "5" at bounding box center [736, 389] width 19 height 19
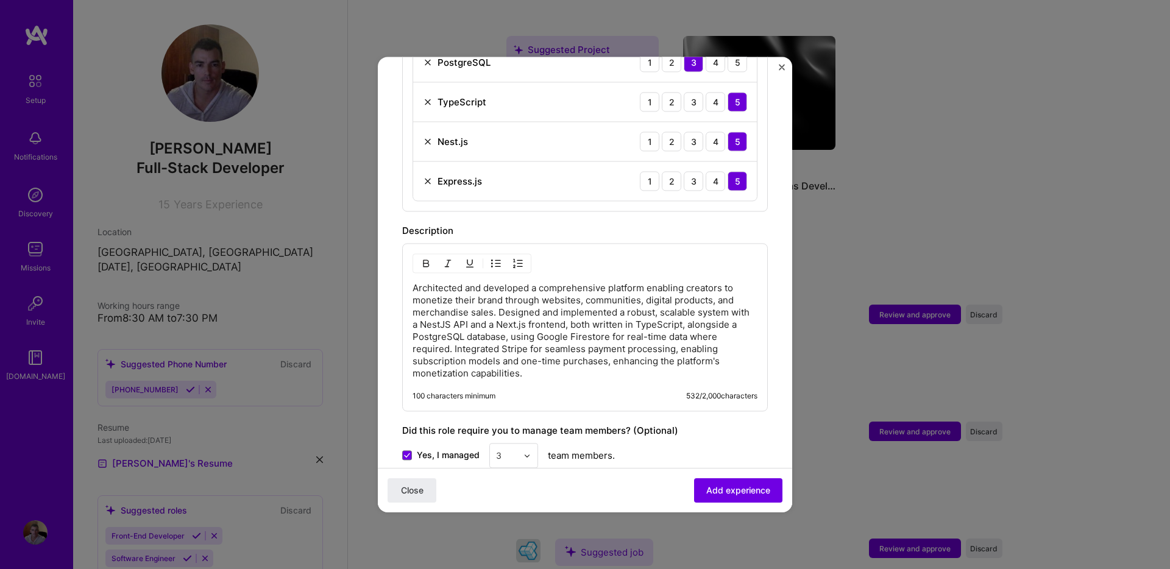
scroll to position [569, 0]
click at [726, 490] on span "Add experience" at bounding box center [738, 490] width 64 height 12
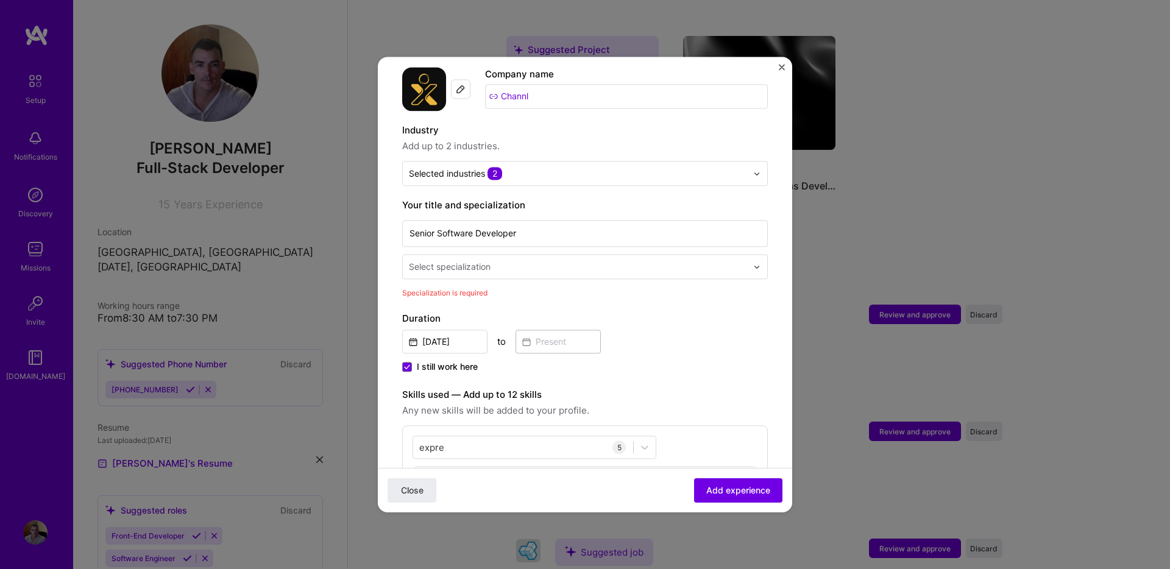
scroll to position [118, 0]
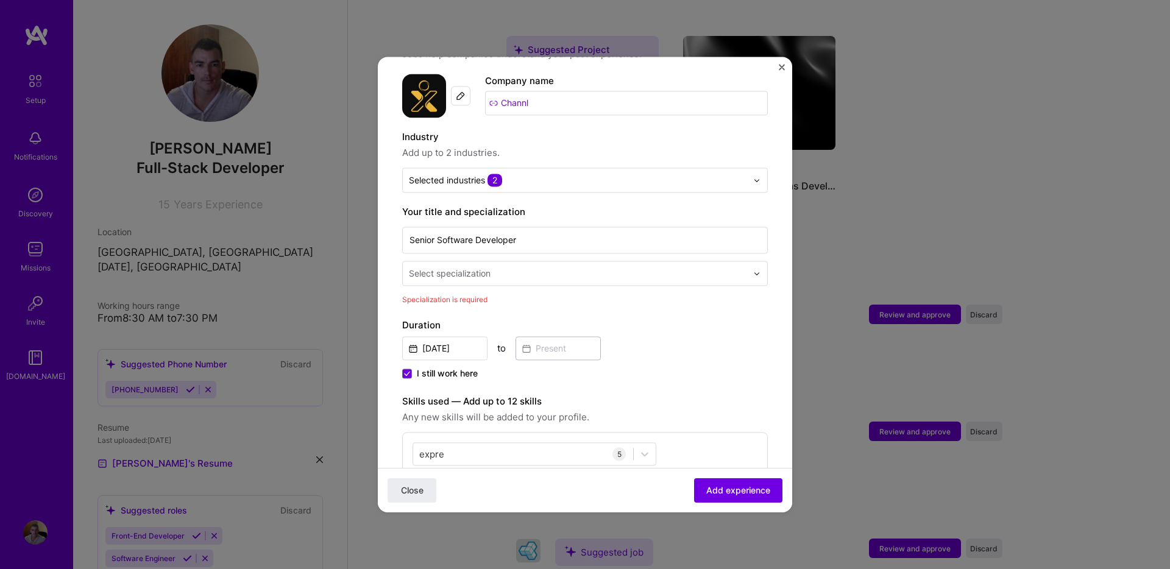
click at [592, 267] on input "text" at bounding box center [579, 273] width 341 height 13
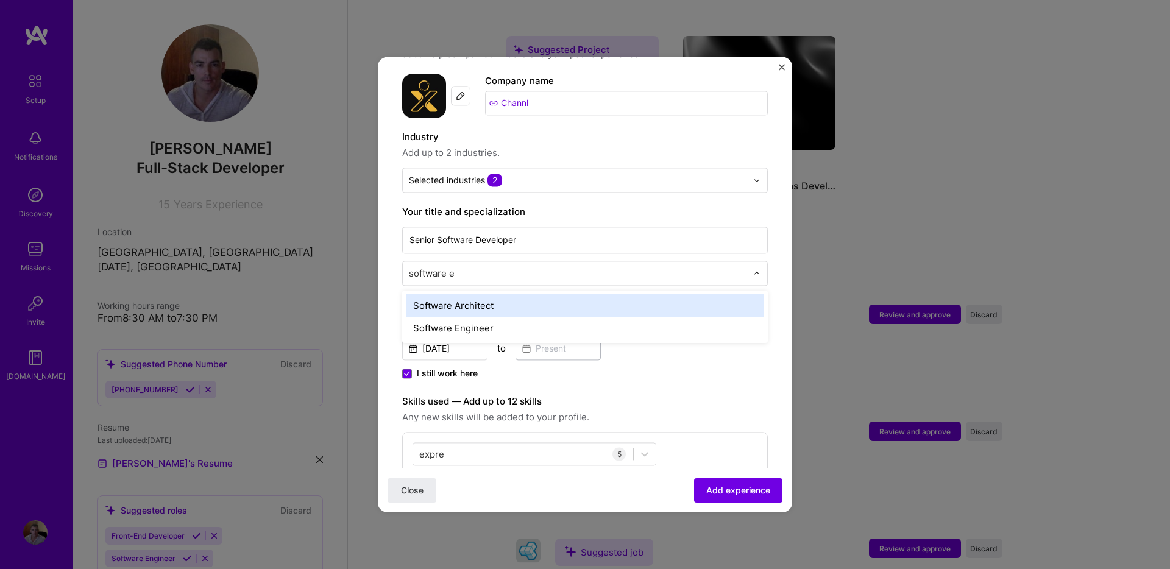
type input "software en"
click at [509, 297] on div "Software Engineer" at bounding box center [585, 305] width 358 height 23
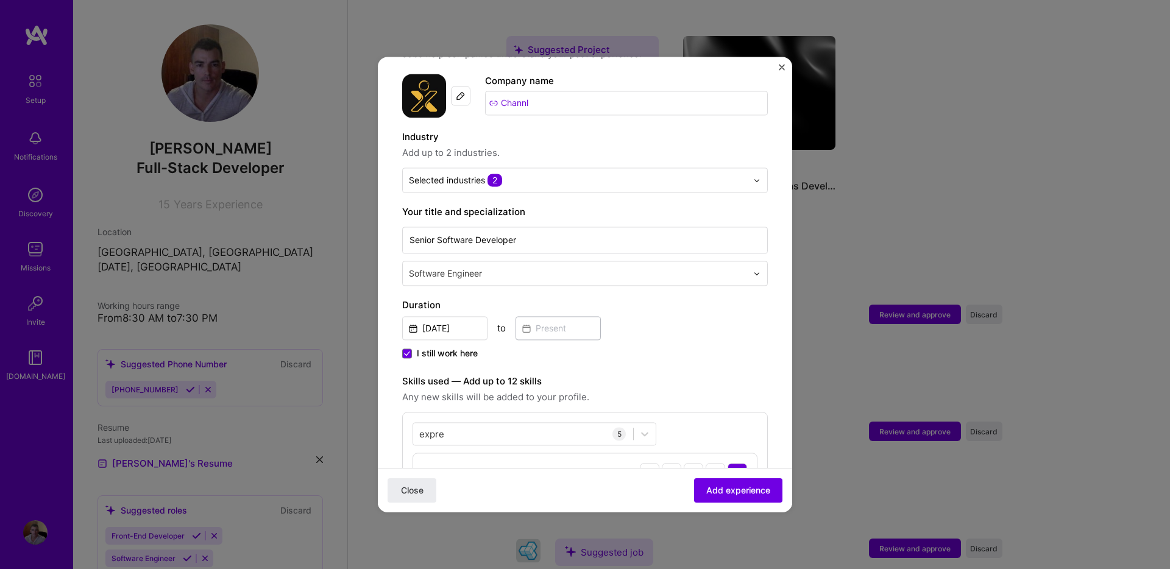
click at [444, 347] on span "I still work here" at bounding box center [447, 353] width 61 height 12
click at [0, 0] on input "I still work here" at bounding box center [0, 0] width 0 height 0
click at [549, 316] on input at bounding box center [557, 328] width 85 height 24
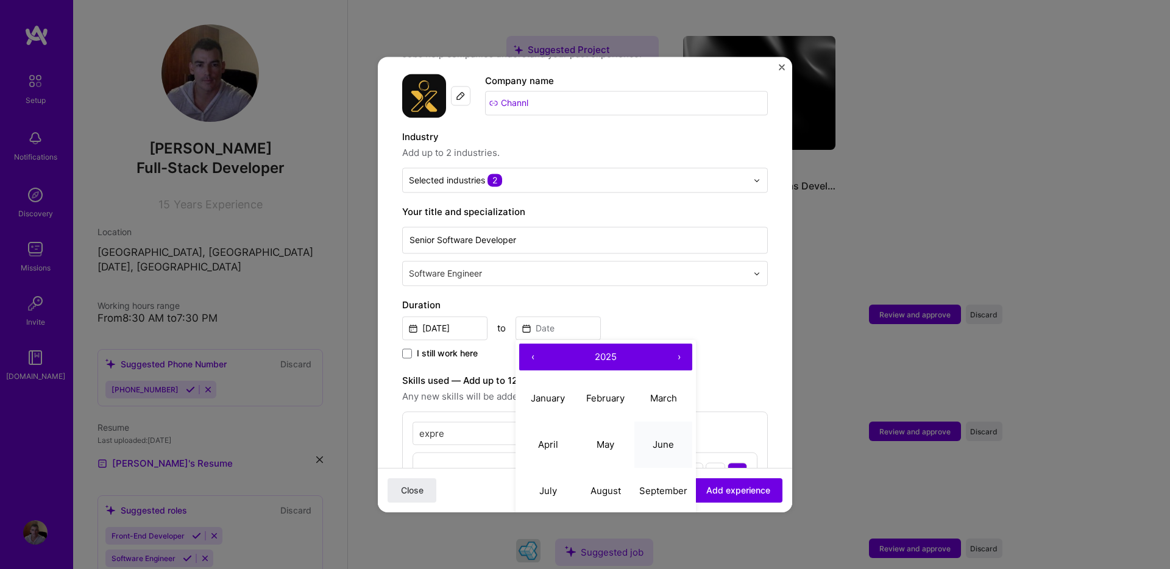
click at [660, 423] on button "June" at bounding box center [663, 445] width 58 height 46
type input "[DATE]"
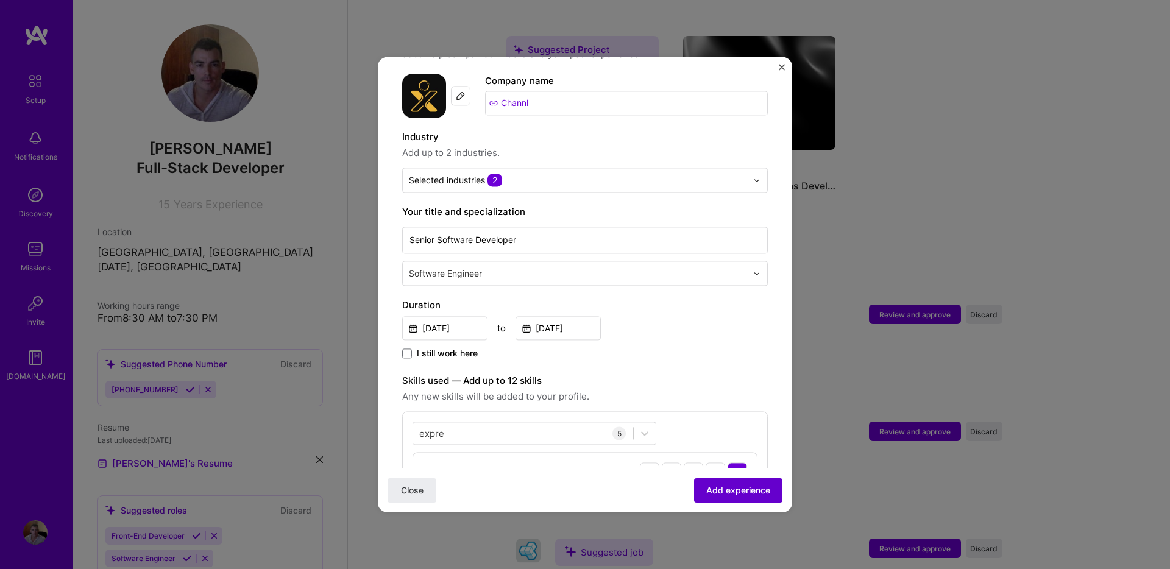
click at [733, 495] on span "Add experience" at bounding box center [738, 490] width 64 height 12
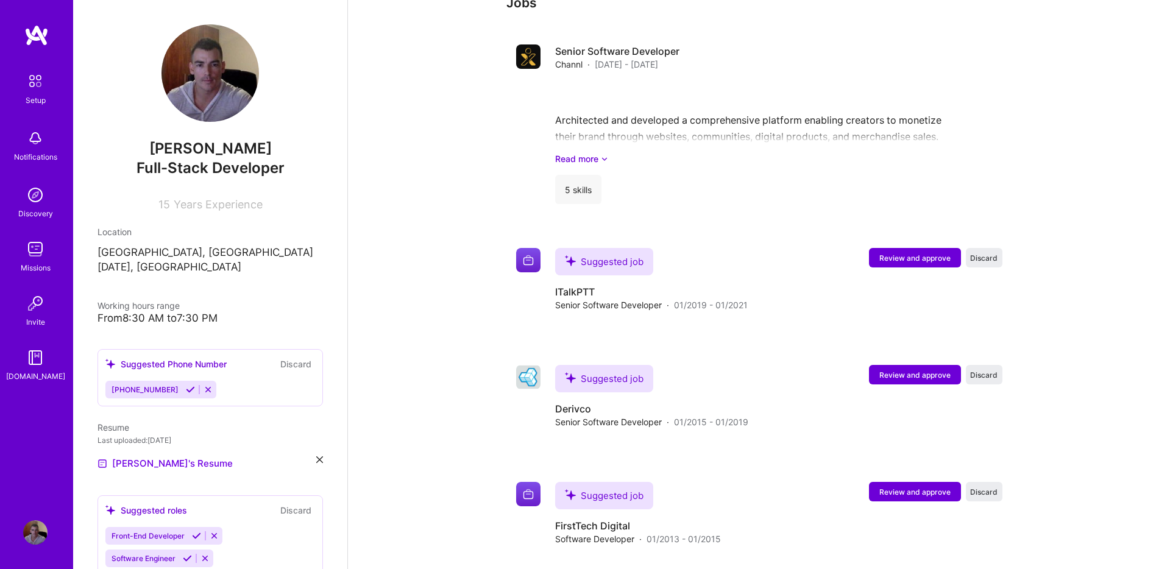
scroll to position [1048, 0]
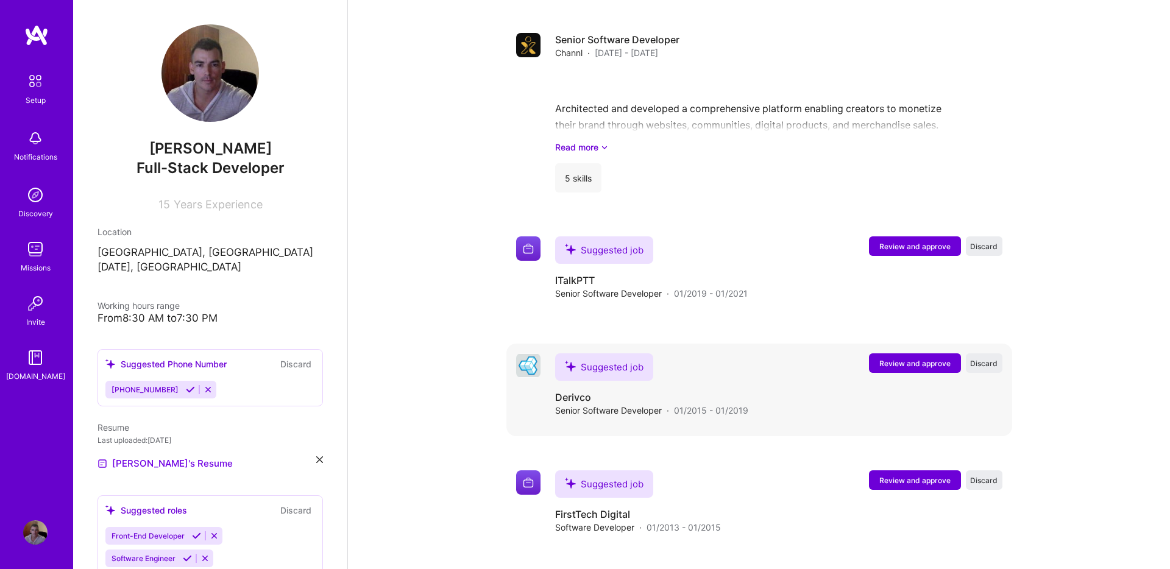
click at [891, 358] on span "Review and approve" at bounding box center [914, 363] width 71 height 10
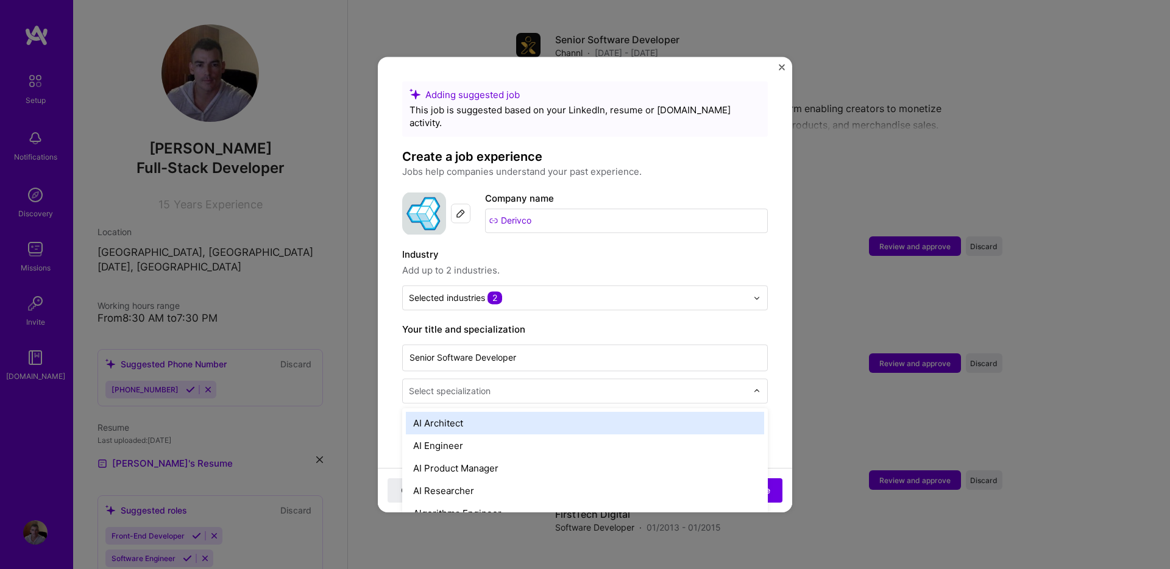
scroll to position [1062, 0]
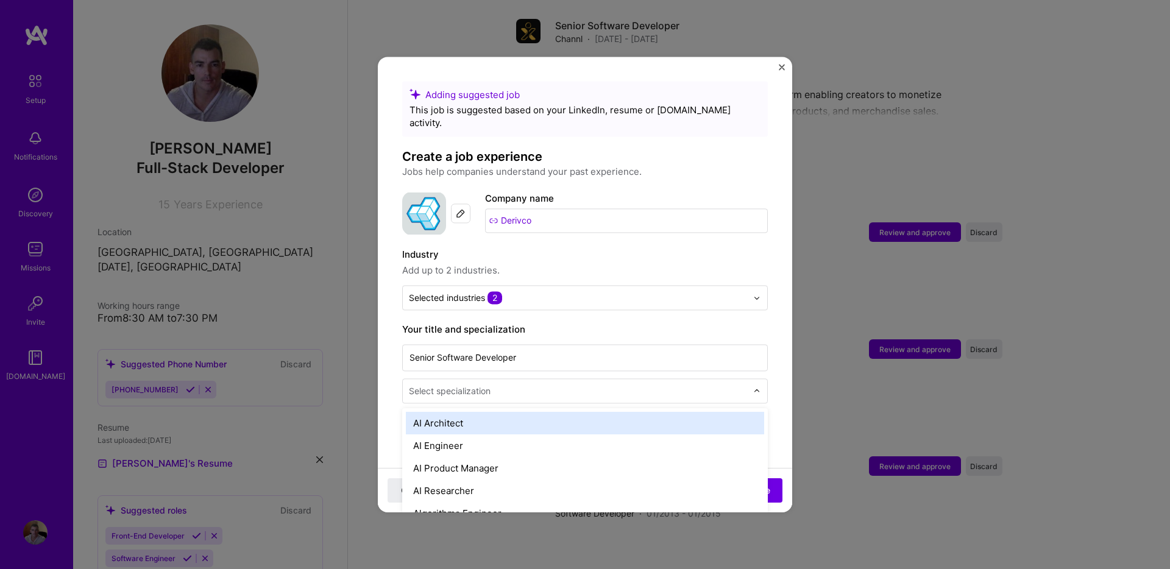
click at [531, 384] on input "text" at bounding box center [579, 390] width 341 height 13
type input "softwar"
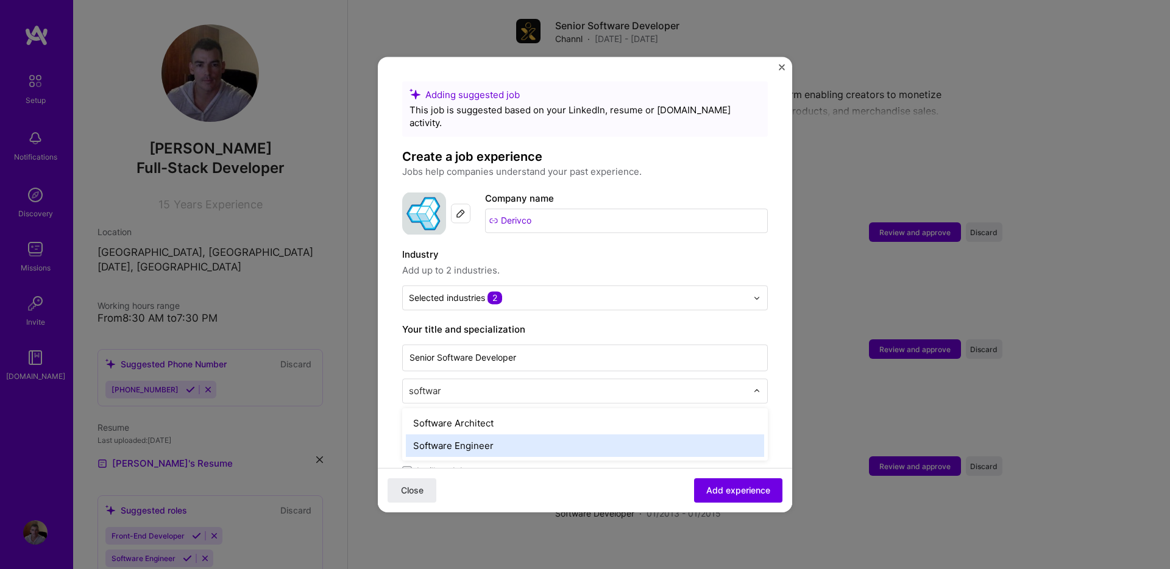
click at [497, 434] on div "Software Engineer" at bounding box center [585, 445] width 358 height 23
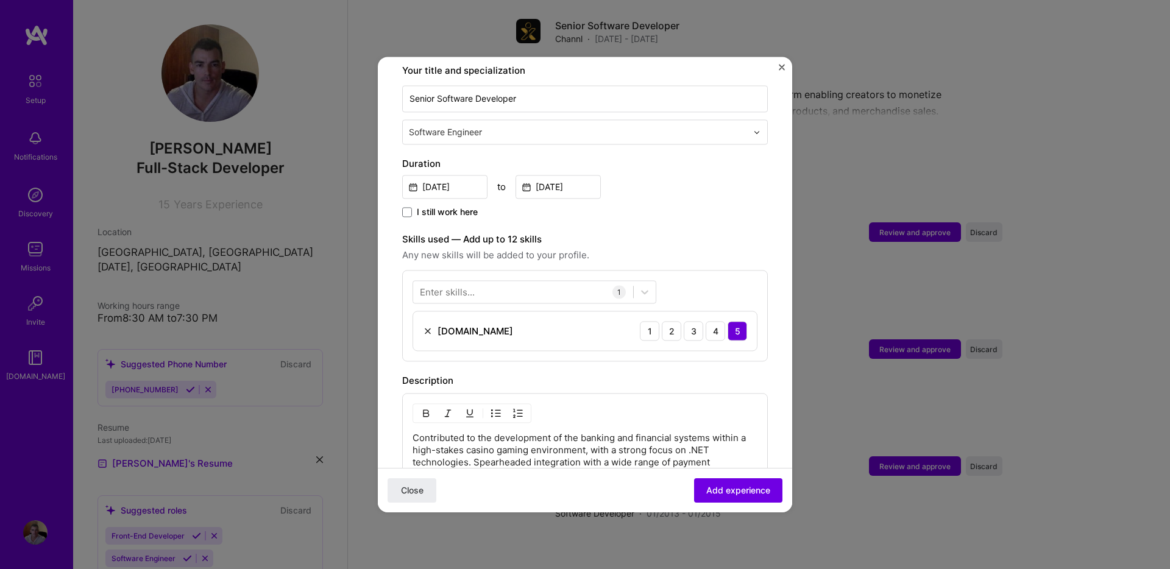
scroll to position [264, 0]
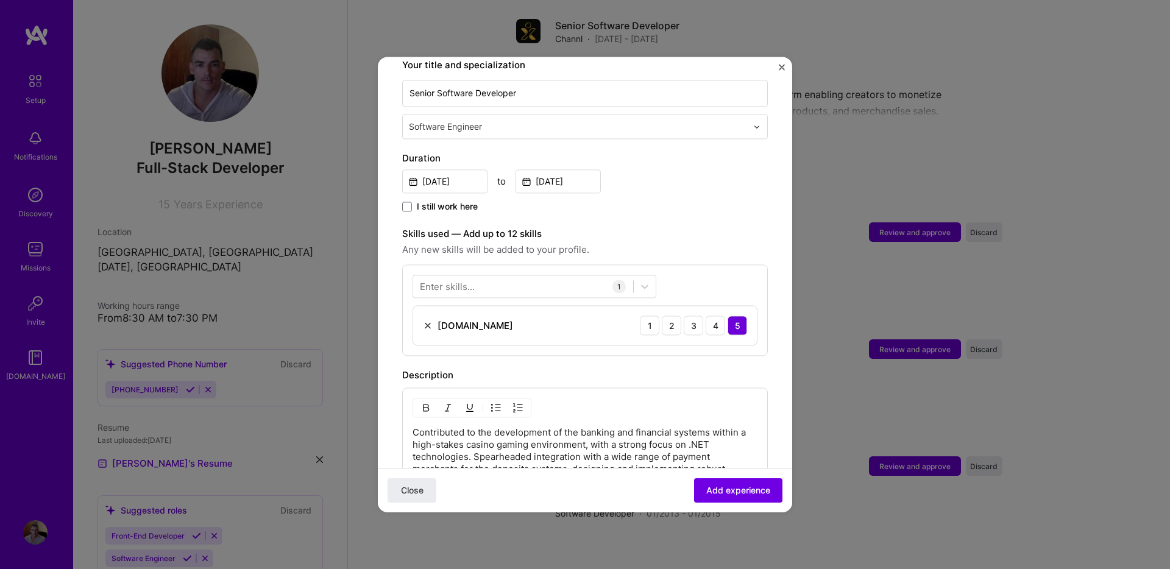
click at [447, 280] on div "Enter skills..." at bounding box center [447, 286] width 55 height 13
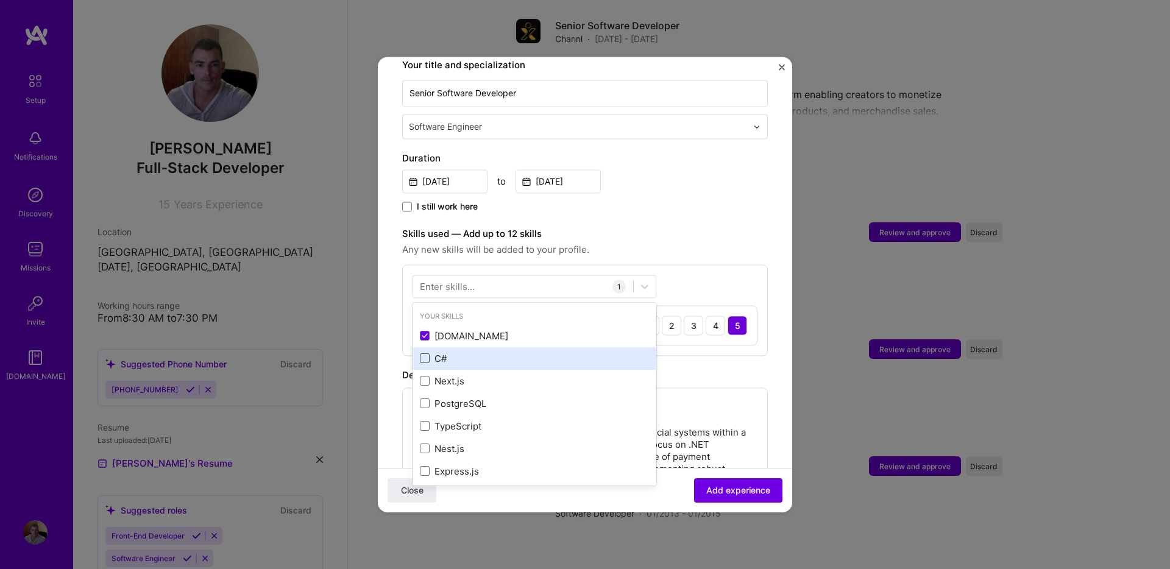
click at [422, 354] on span at bounding box center [425, 359] width 10 height 10
click at [0, 0] on input "checkbox" at bounding box center [0, 0] width 0 height 0
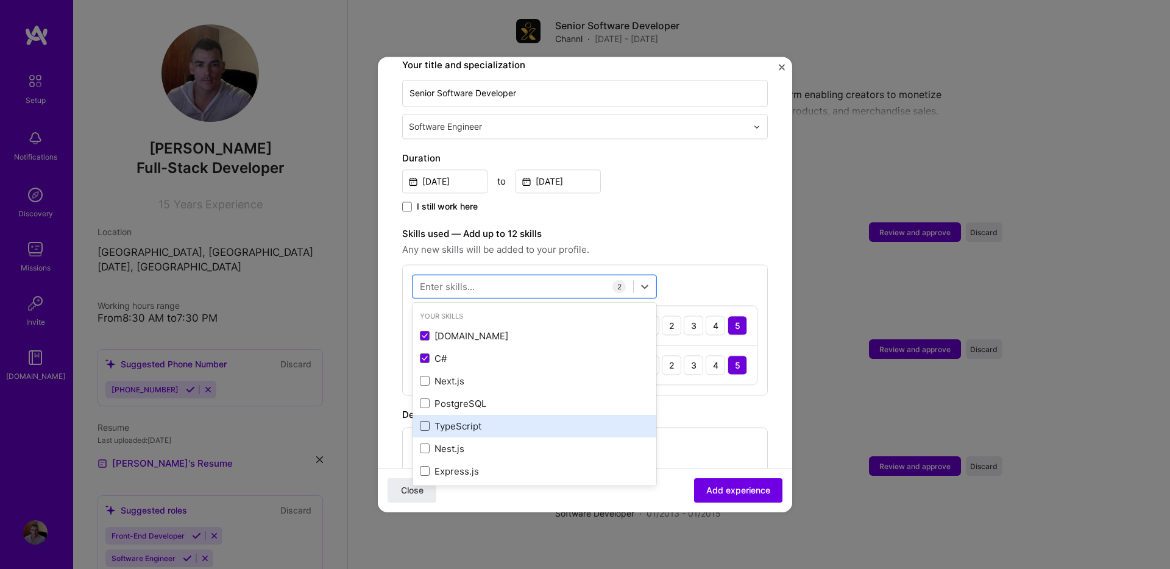
click at [423, 422] on span at bounding box center [425, 427] width 10 height 10
click at [0, 0] on input "checkbox" at bounding box center [0, 0] width 0 height 0
click at [391, 353] on form "Adding suggested job This job is suggested based on your LinkedIn, resume or [D…" at bounding box center [585, 339] width 414 height 1045
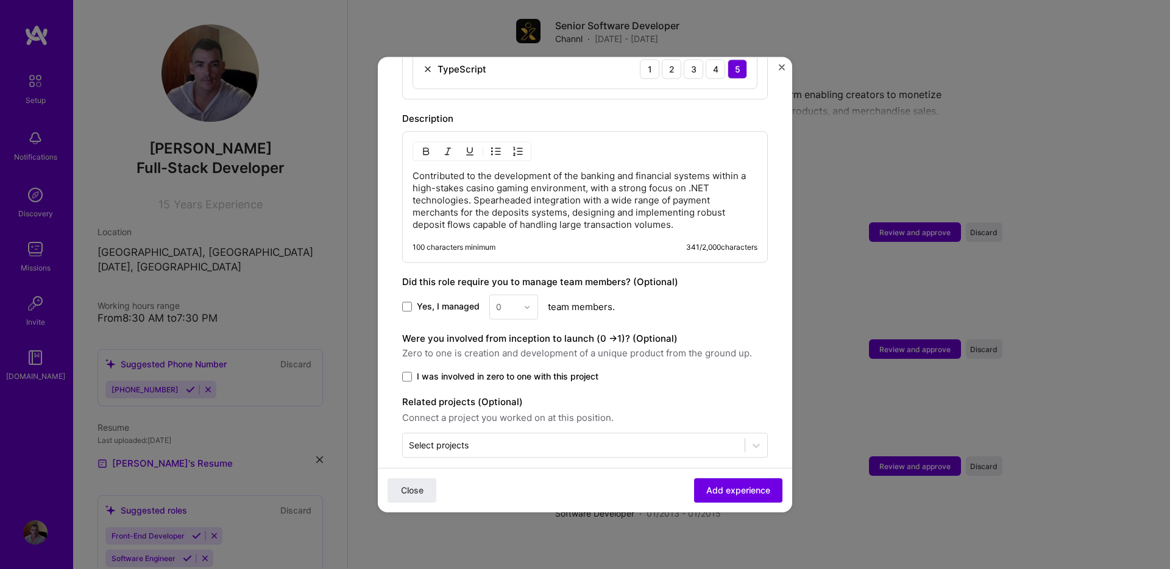
scroll to position [602, 0]
click at [734, 489] on span "Add experience" at bounding box center [738, 490] width 64 height 12
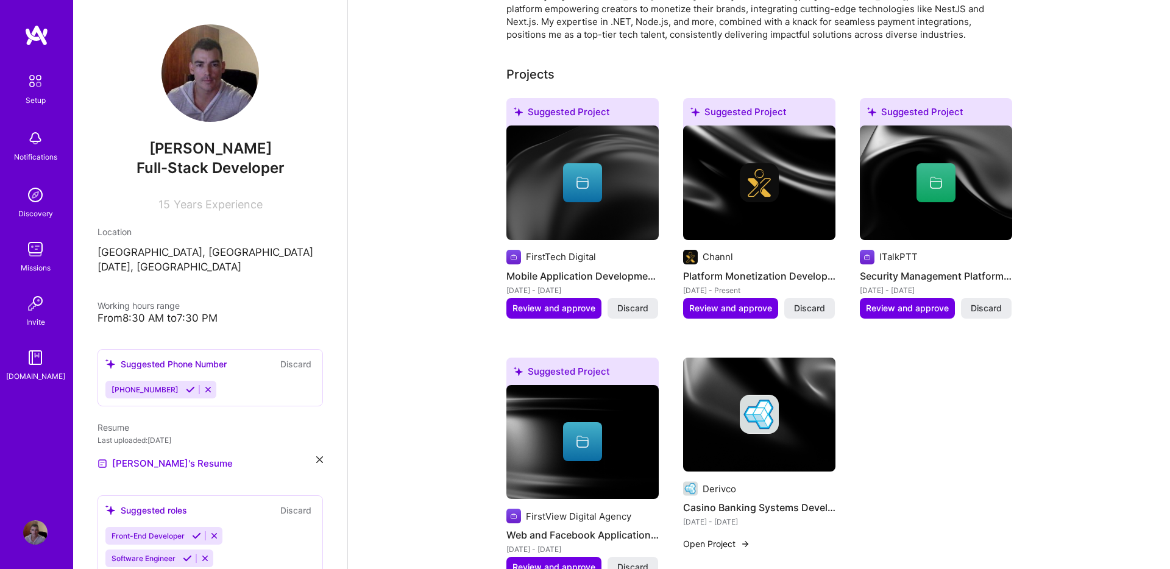
scroll to position [417, 0]
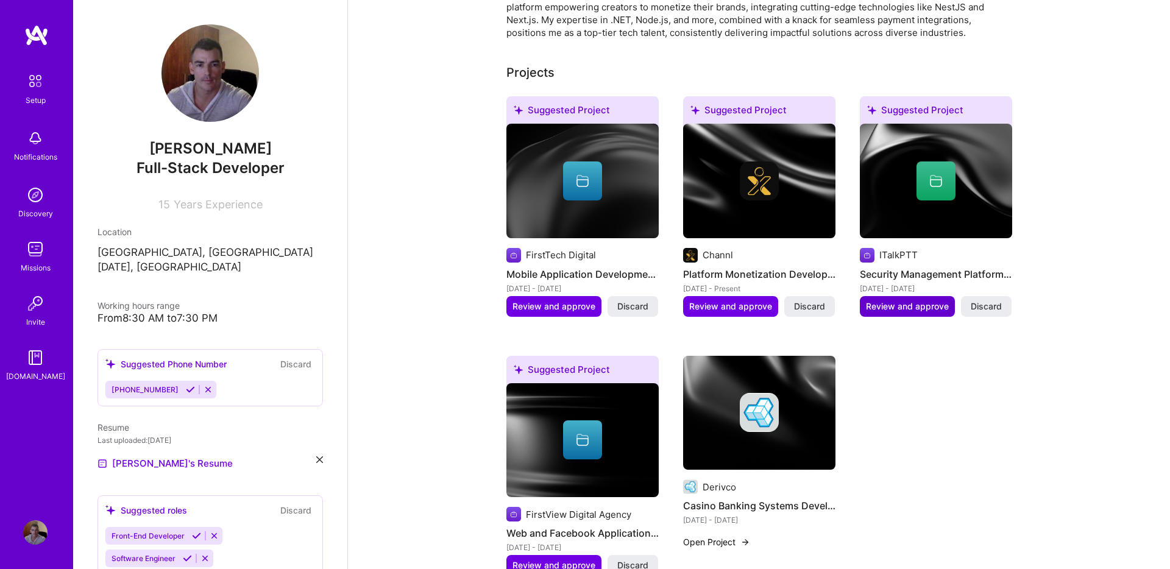
click at [909, 300] on span "Review and approve" at bounding box center [907, 306] width 83 height 12
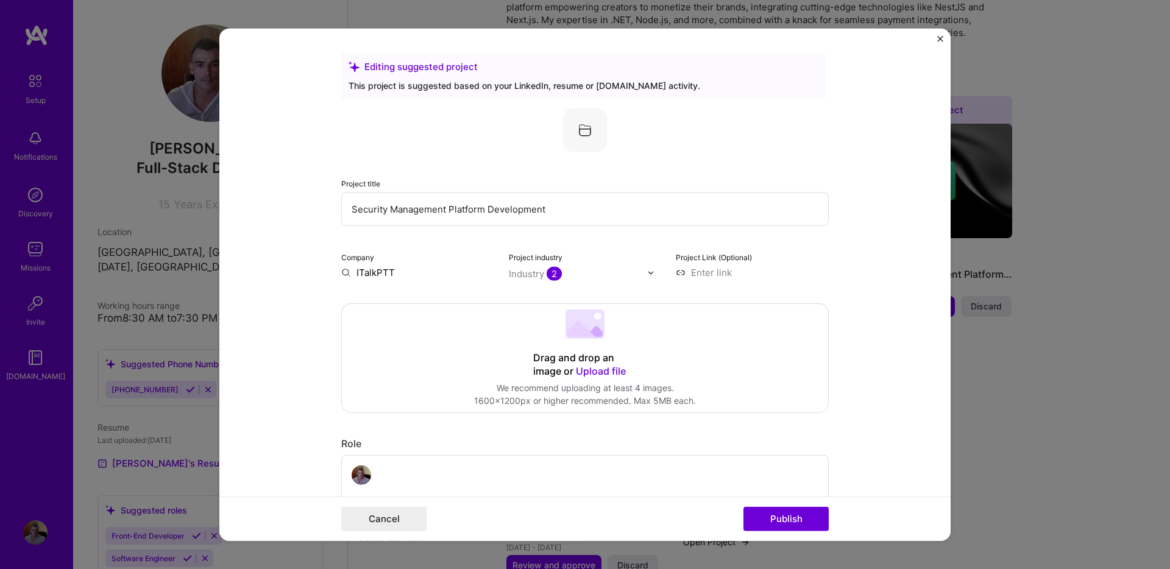
click at [648, 272] on img at bounding box center [650, 272] width 7 height 7
click at [553, 270] on span "2" at bounding box center [553, 274] width 15 height 14
click at [552, 274] on span "2" at bounding box center [553, 274] width 15 height 14
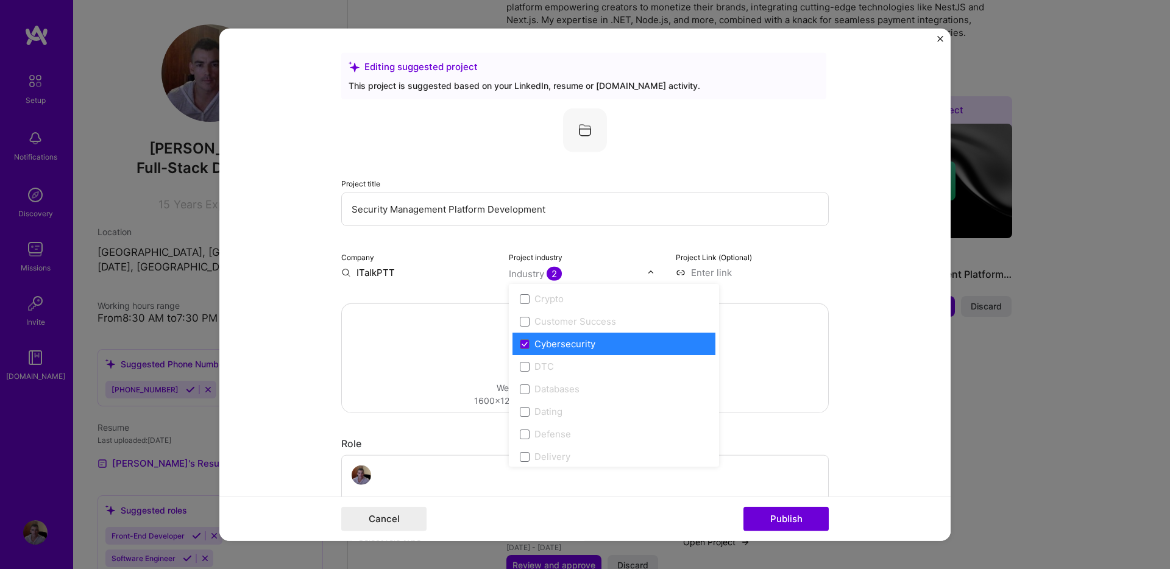
scroll to position [851, 0]
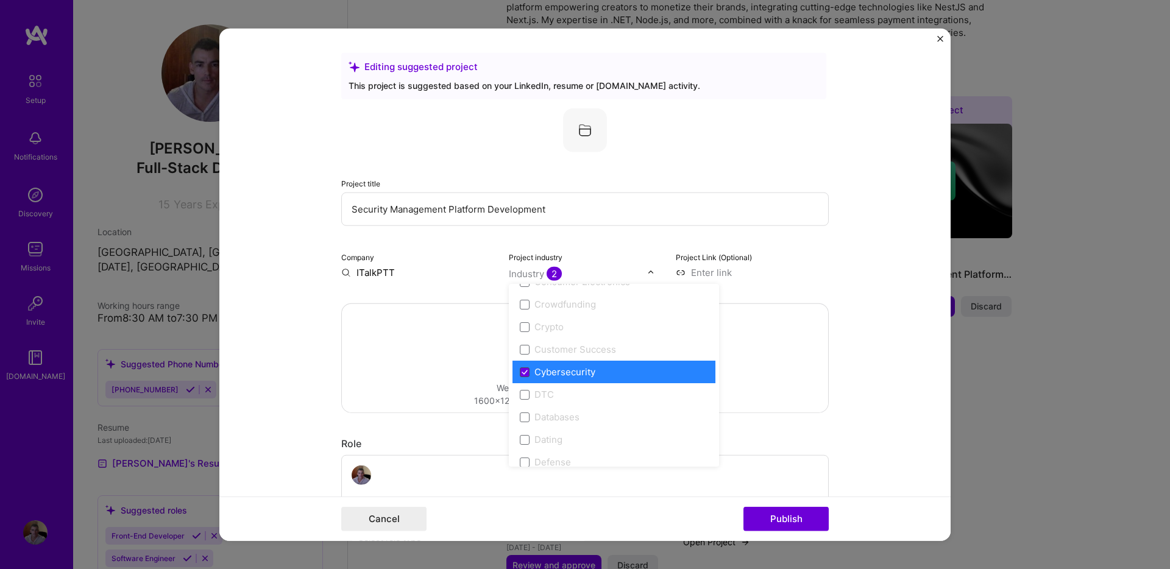
click at [520, 375] on span at bounding box center [525, 372] width 10 height 10
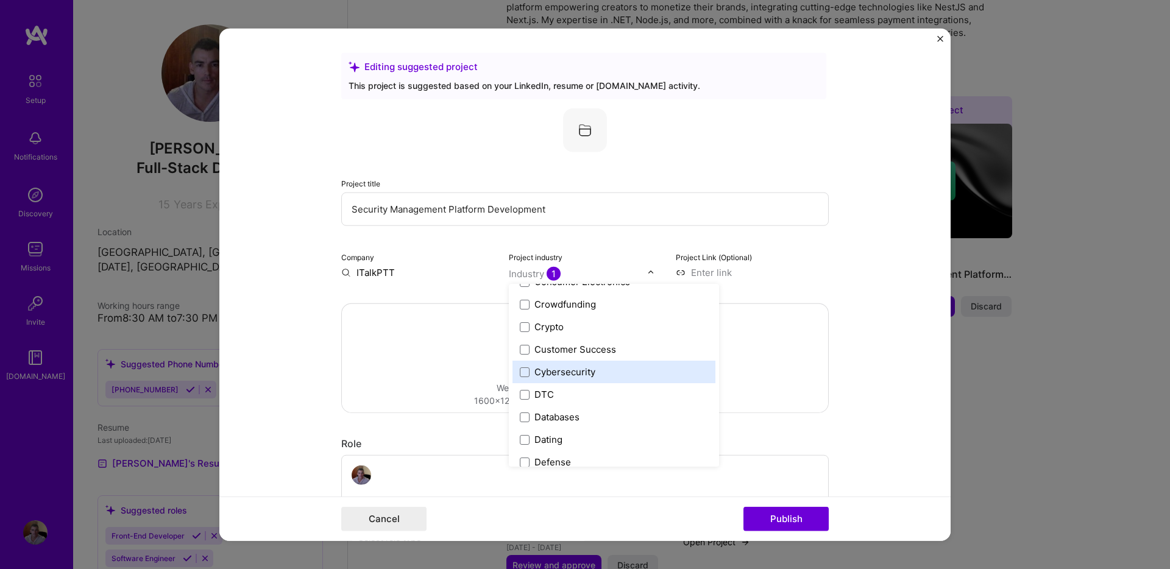
click at [892, 292] on form "Editing suggested project This project is suggested based on your LinkedIn, res…" at bounding box center [584, 285] width 731 height 512
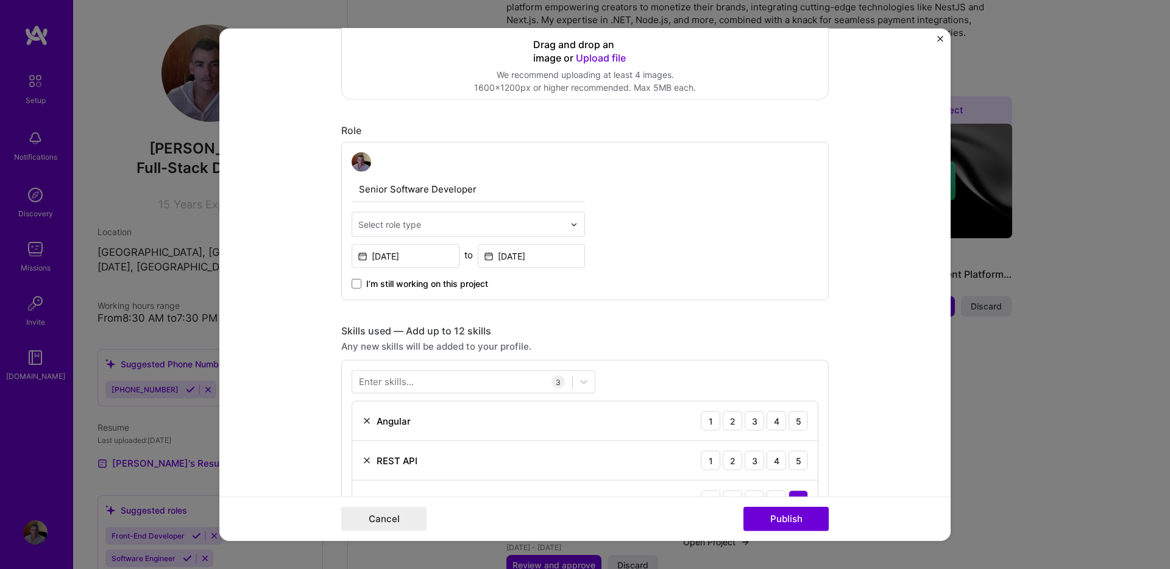
scroll to position [350, 0]
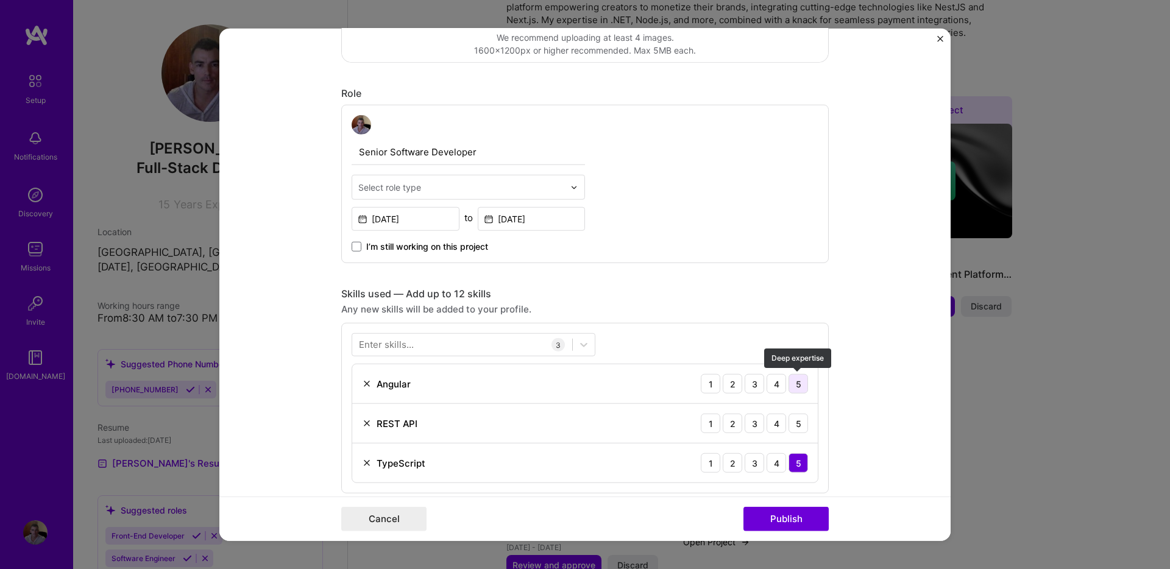
click at [797, 390] on div "5" at bounding box center [797, 383] width 19 height 19
click at [365, 424] on img at bounding box center [367, 424] width 10 height 10
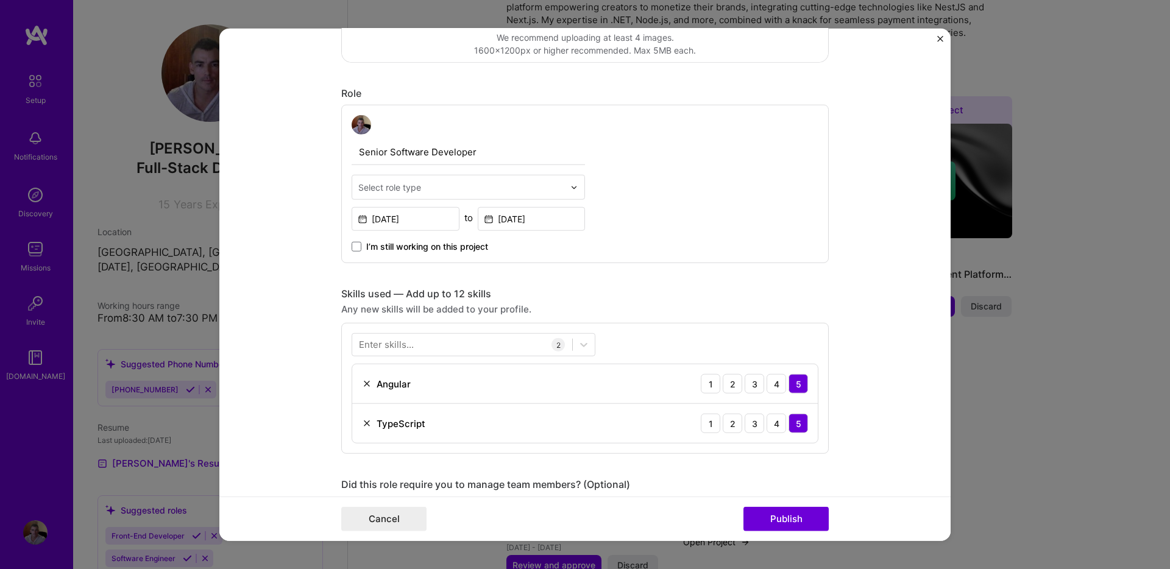
click at [401, 345] on div "Enter skills..." at bounding box center [386, 344] width 55 height 13
click at [553, 344] on div "2" at bounding box center [557, 344] width 13 height 13
click at [560, 344] on div "2" at bounding box center [557, 344] width 13 height 13
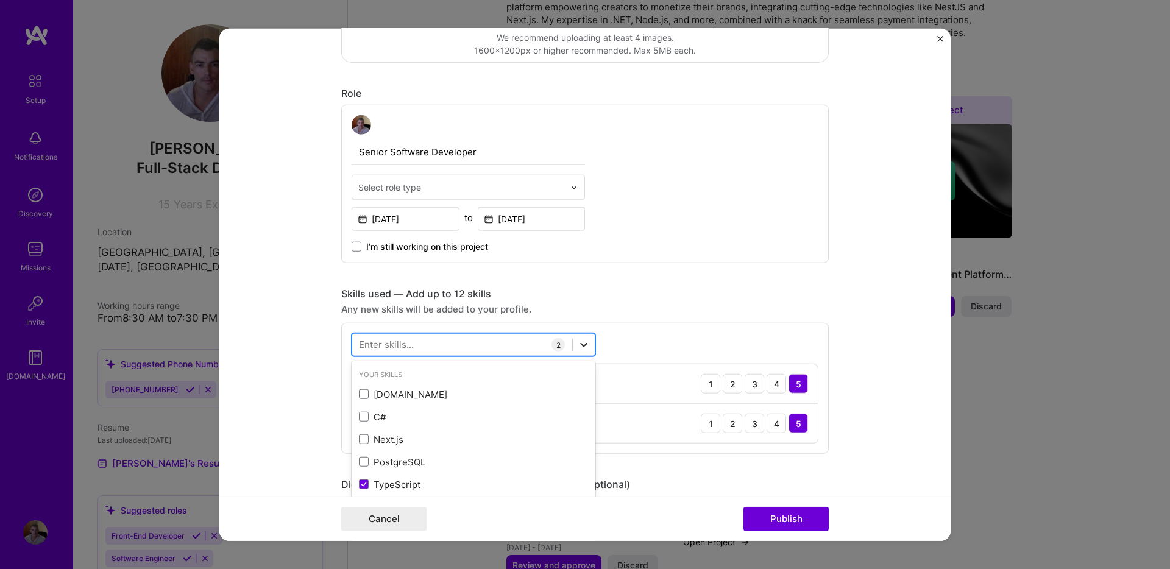
click at [583, 341] on icon at bounding box center [584, 345] width 12 height 12
click at [590, 349] on div at bounding box center [584, 345] width 22 height 22
click at [506, 343] on div at bounding box center [462, 344] width 220 height 20
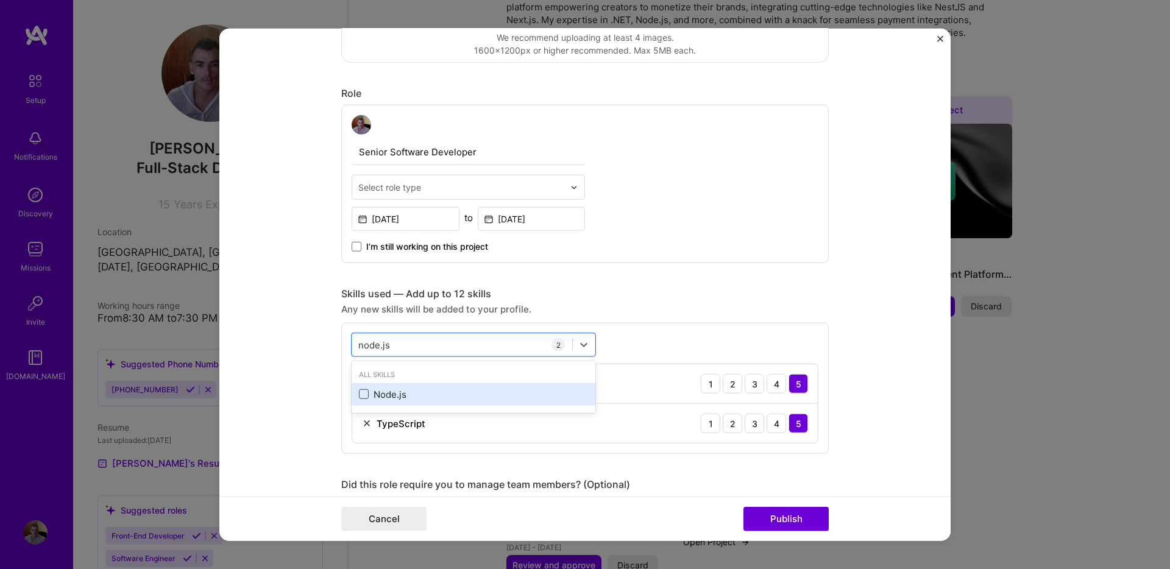
click at [359, 394] on span at bounding box center [364, 394] width 10 height 10
click at [0, 0] on input "checkbox" at bounding box center [0, 0] width 0 height 0
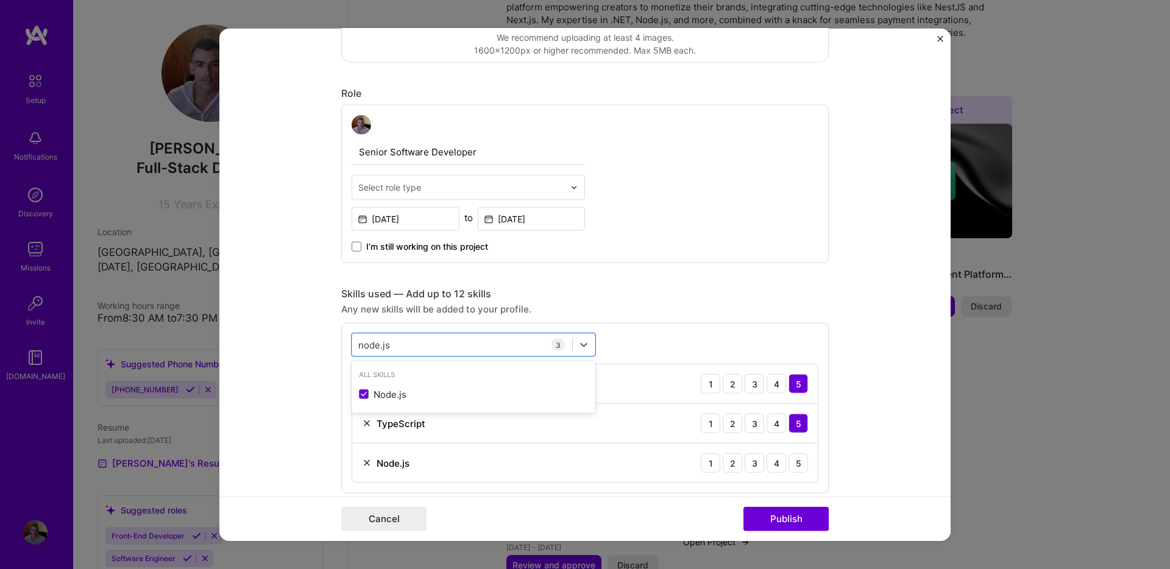
type input "node.js"
drag, startPoint x: 267, startPoint y: 396, endPoint x: 301, endPoint y: 402, distance: 34.7
click at [271, 396] on form "Editing suggested project This project is suggested based on your LinkedIn, res…" at bounding box center [584, 285] width 731 height 512
drag, startPoint x: 795, startPoint y: 464, endPoint x: 834, endPoint y: 434, distance: 48.7
click at [795, 464] on div "5" at bounding box center [797, 462] width 19 height 19
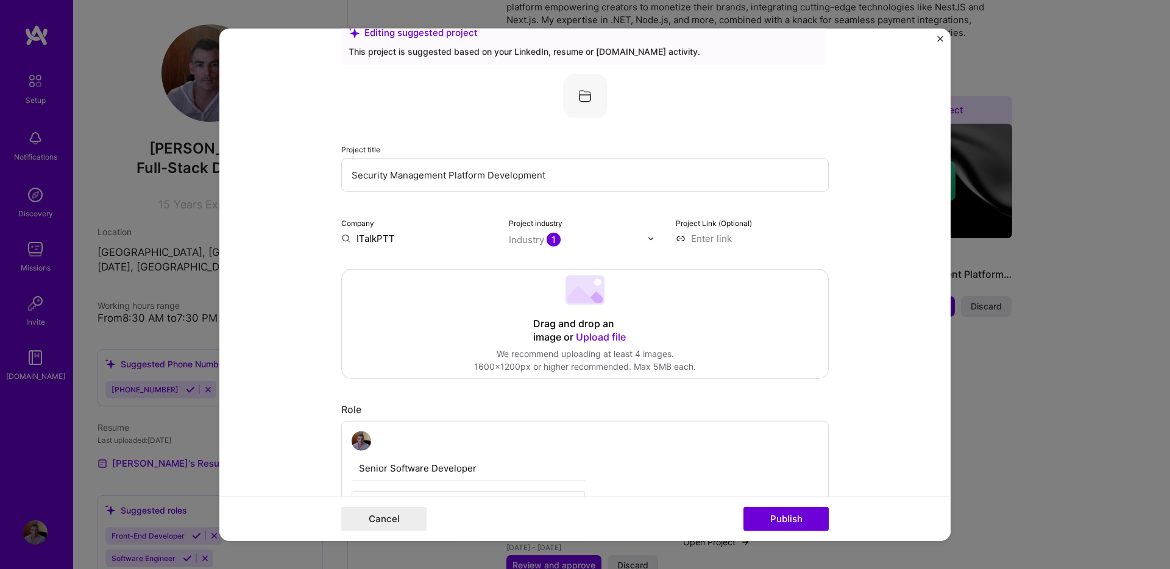
scroll to position [0, 0]
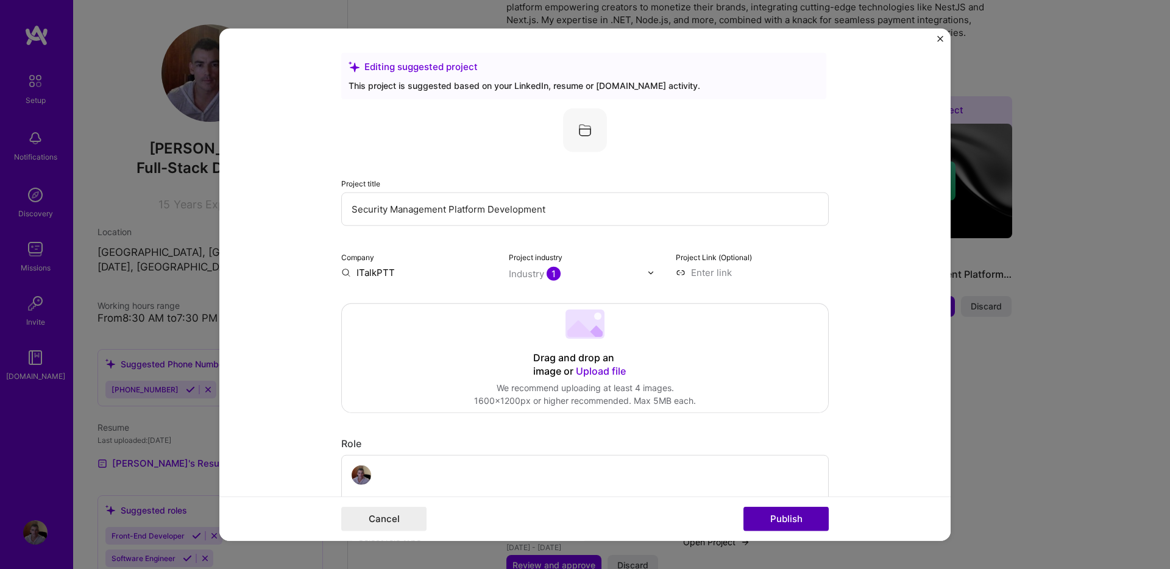
click at [798, 518] on button "Publish" at bounding box center [785, 518] width 85 height 24
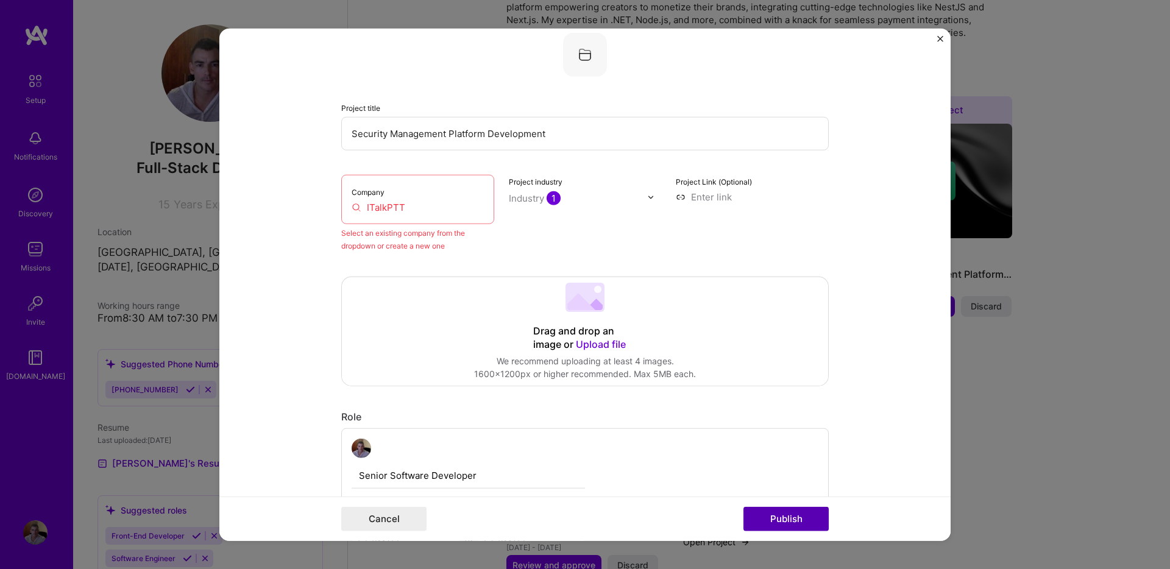
scroll to position [80, 0]
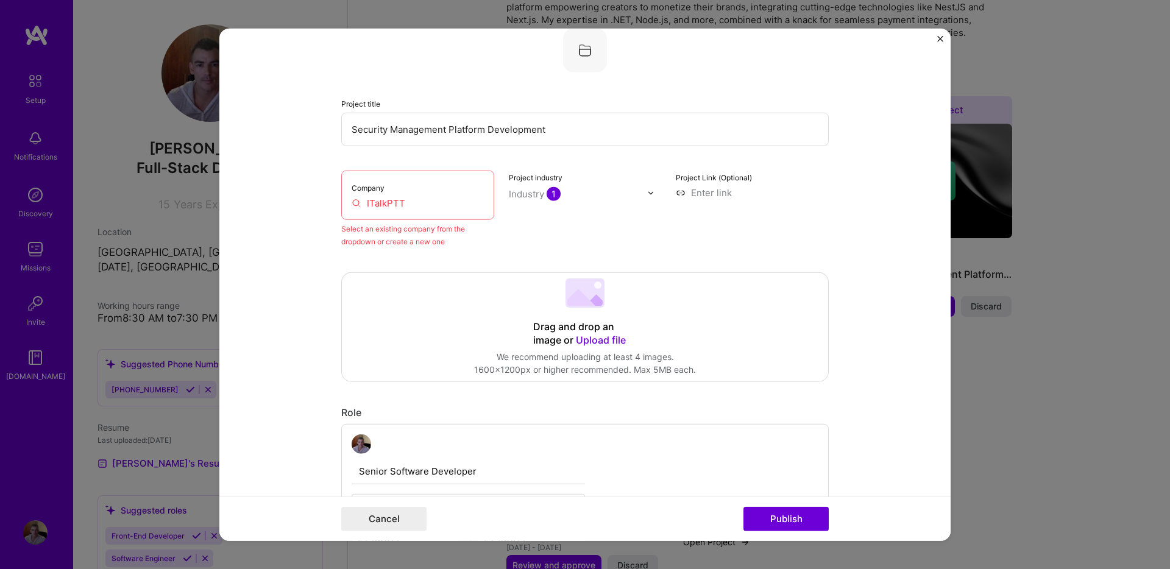
click at [389, 199] on input "ITalkPTT" at bounding box center [418, 203] width 132 height 13
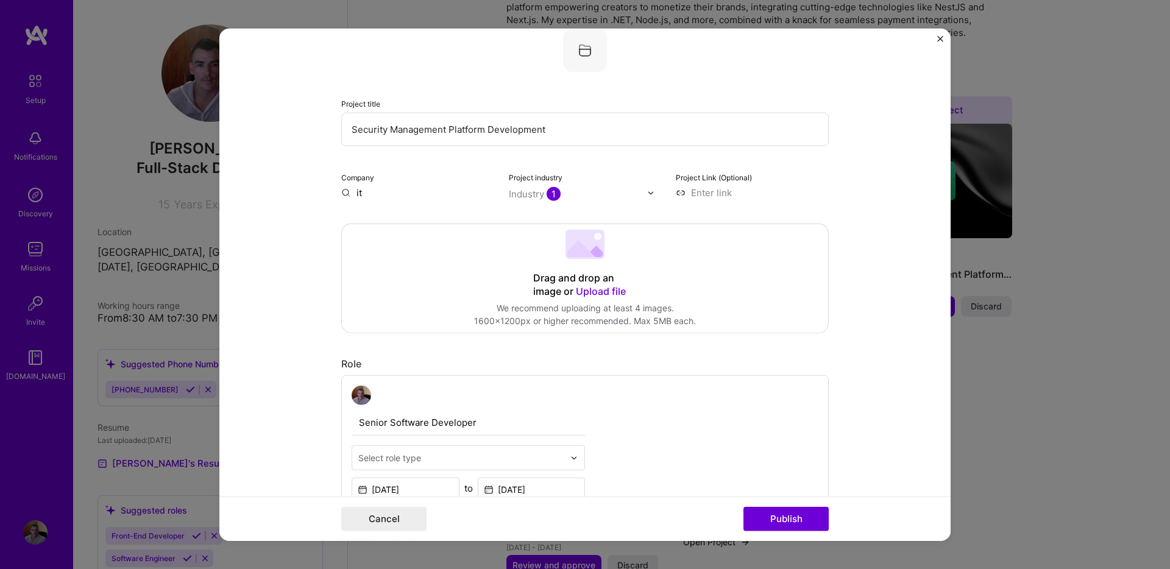
type input "i"
type input "ITalkPTT"
drag, startPoint x: 891, startPoint y: 247, endPoint x: 806, endPoint y: 500, distance: 266.8
click at [891, 249] on form "Editing suggested project This project is suggested based on your LinkedIn, res…" at bounding box center [584, 285] width 731 height 512
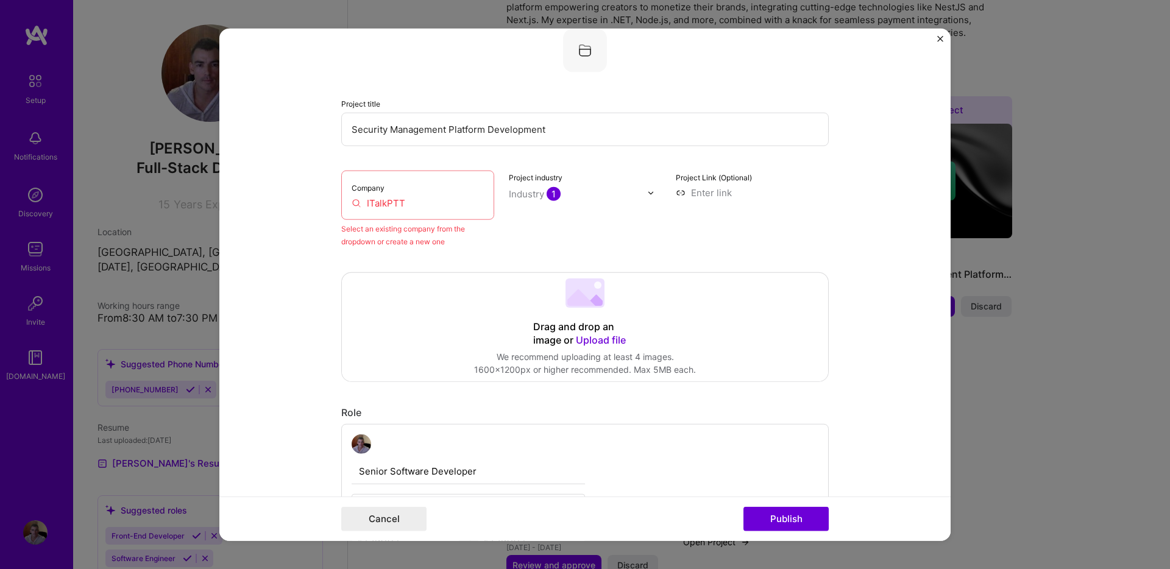
click at [383, 204] on input "ITalkPTT" at bounding box center [418, 203] width 132 height 13
click at [394, 201] on input "ITalkPTT" at bounding box center [418, 203] width 132 height 13
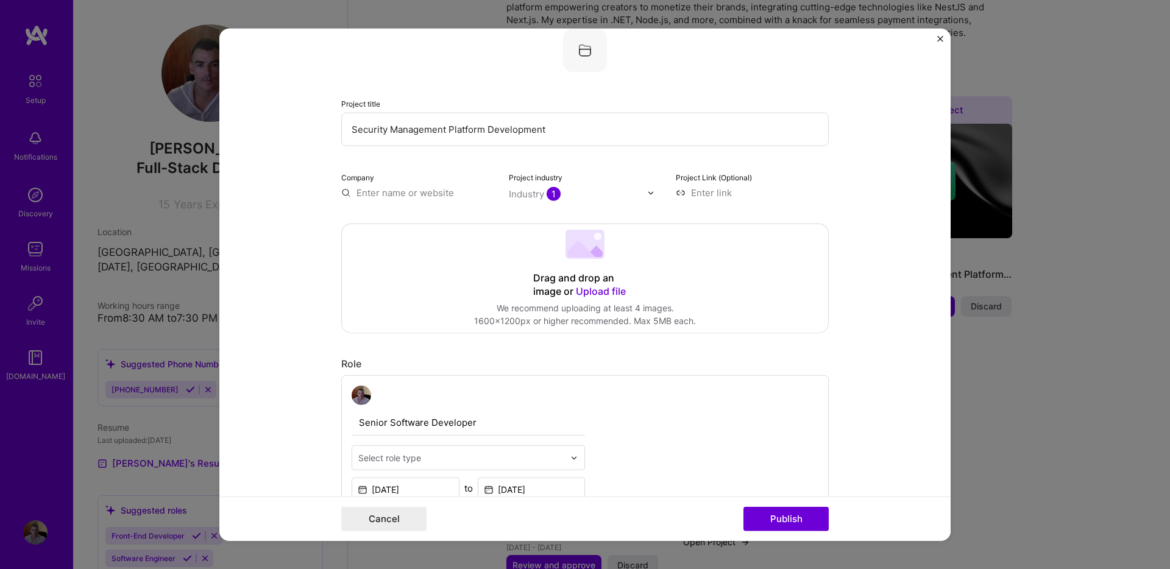
drag, startPoint x: 291, startPoint y: 217, endPoint x: 347, endPoint y: 211, distance: 56.4
click at [295, 219] on form "Editing suggested project This project is suggested based on your LinkedIn, res…" at bounding box center [584, 285] width 731 height 512
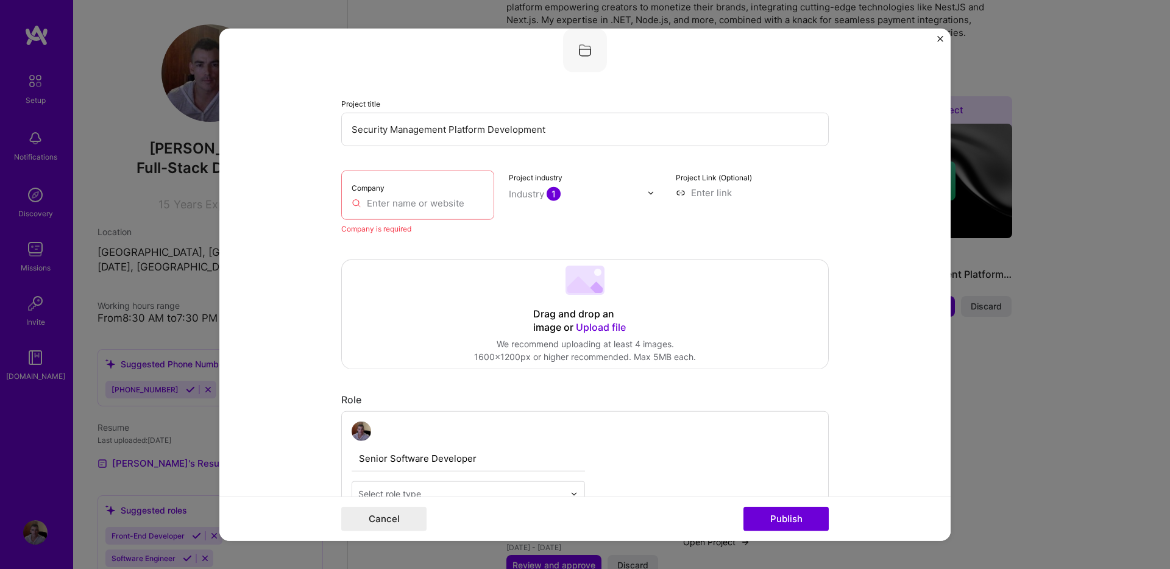
click at [384, 200] on input "text" at bounding box center [418, 203] width 132 height 13
click at [808, 521] on button "Publish" at bounding box center [785, 518] width 85 height 24
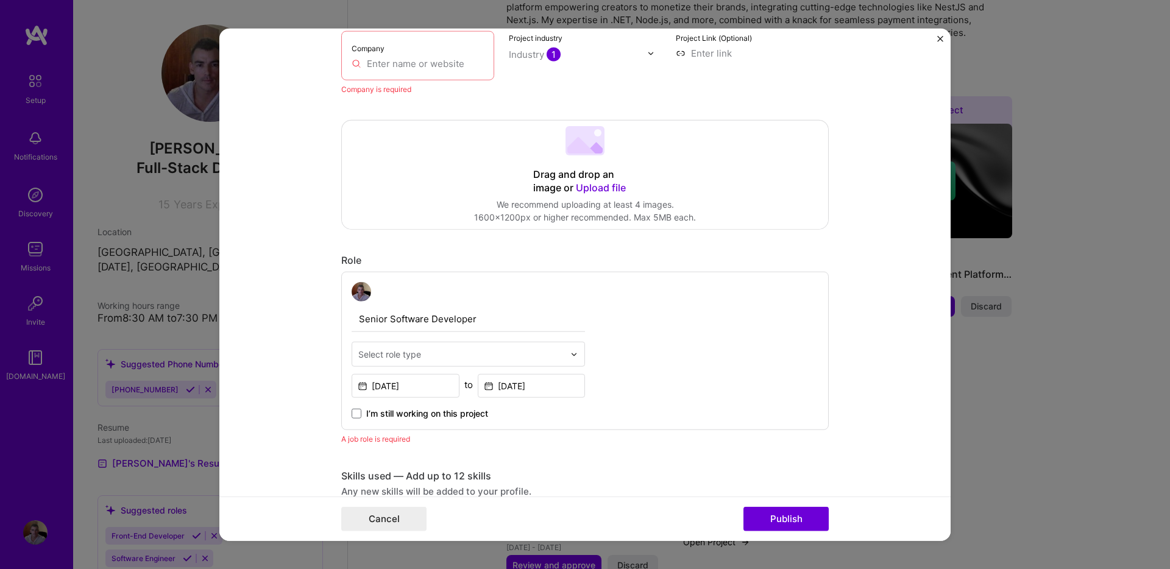
scroll to position [221, 0]
click at [386, 355] on div "Select role type" at bounding box center [389, 353] width 63 height 13
type input "softwa"
click at [403, 411] on div "Software Engineer" at bounding box center [468, 408] width 226 height 23
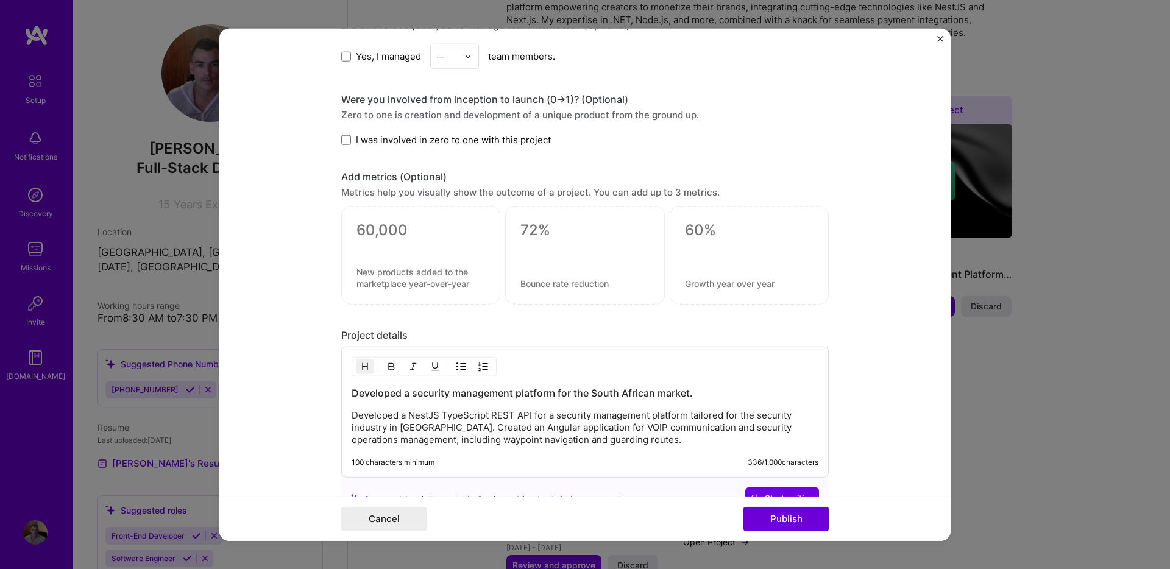
scroll to position [902, 0]
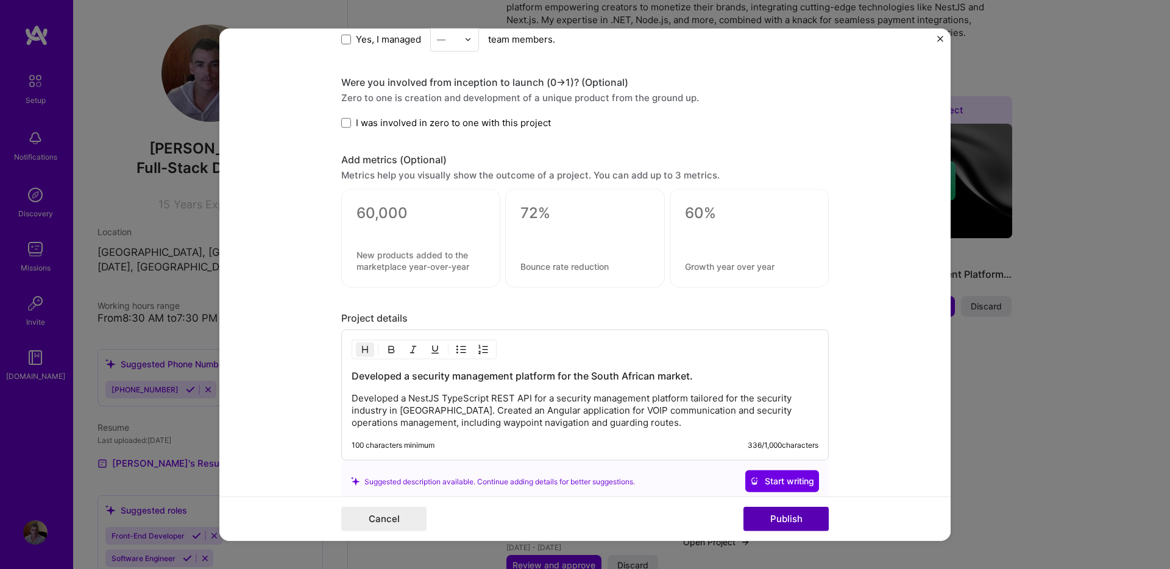
click at [776, 523] on button "Publish" at bounding box center [785, 518] width 85 height 24
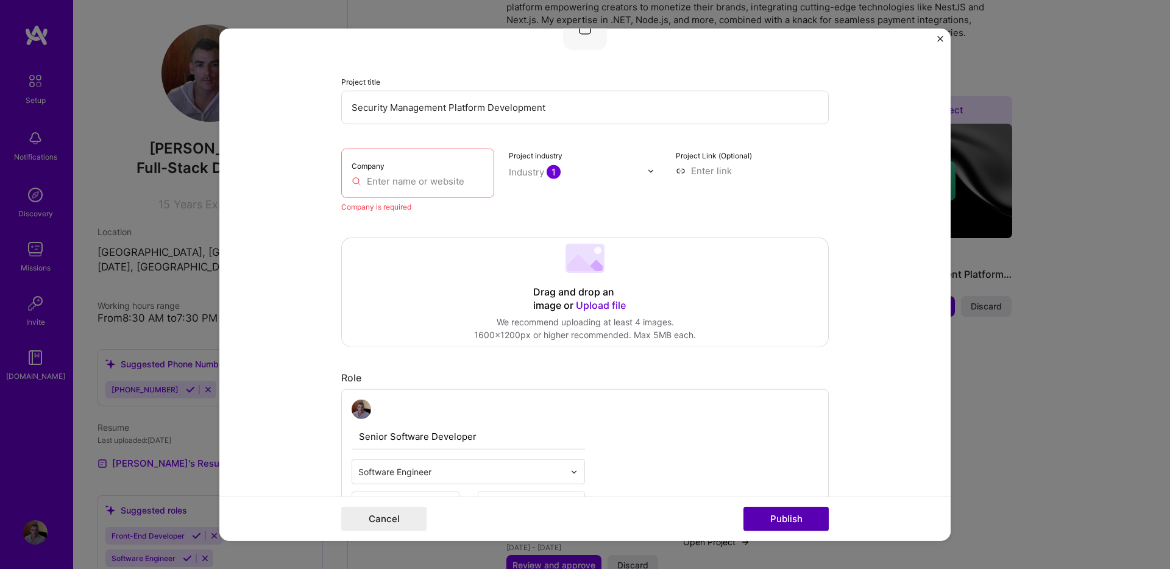
scroll to position [80, 0]
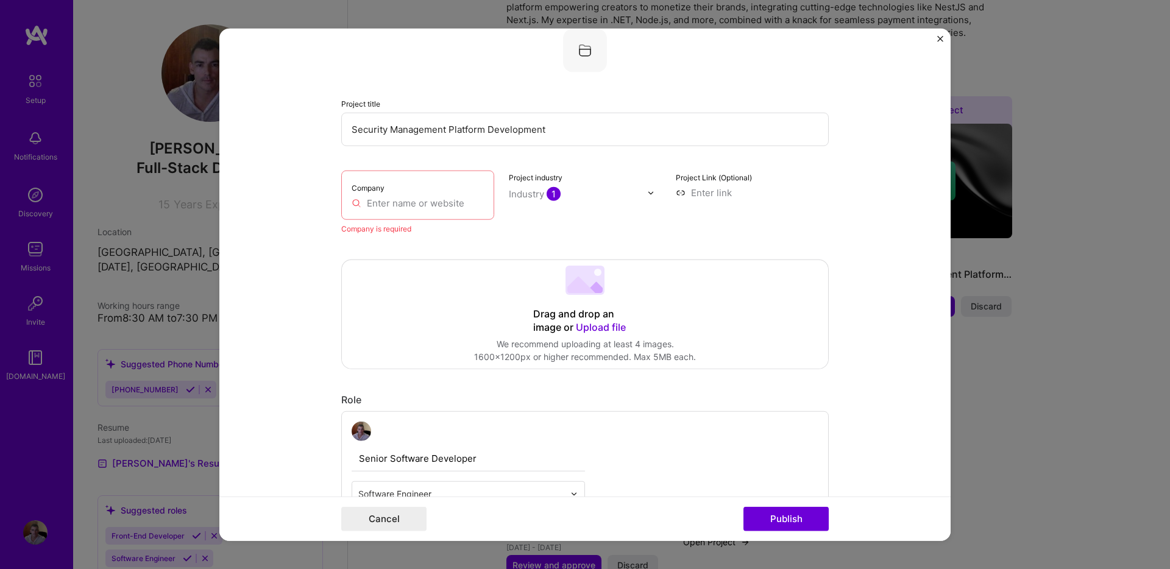
click at [397, 197] on input "text" at bounding box center [418, 203] width 132 height 13
click at [440, 195] on div "Company" at bounding box center [417, 195] width 153 height 49
